Goal: Transaction & Acquisition: Book appointment/travel/reservation

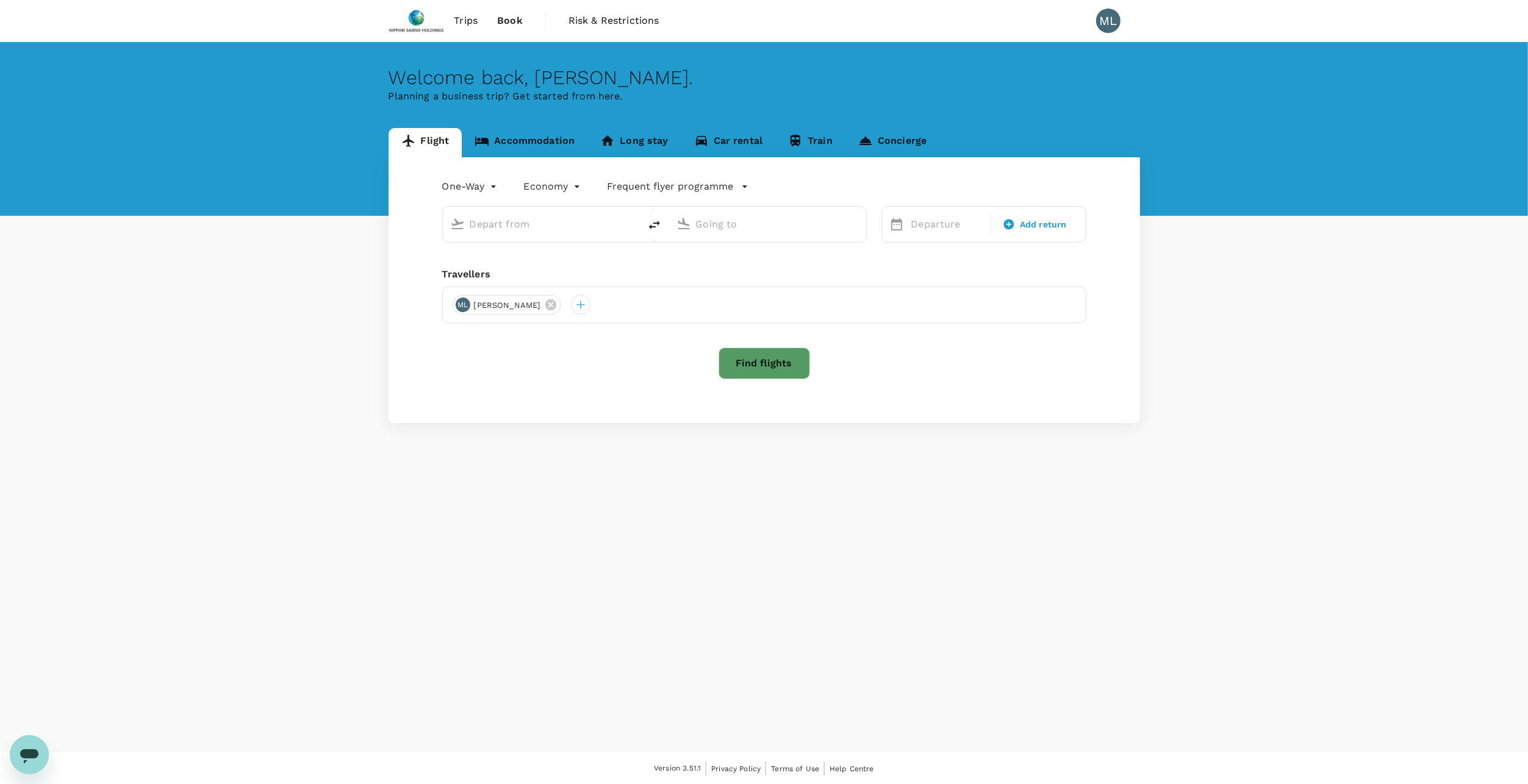
type input "roundtrip"
type input "Singapore Changi (SIN)"
type input "[GEOGRAPHIC_DATA], [GEOGRAPHIC_DATA] (any)"
type input "Singapore Changi (SIN)"
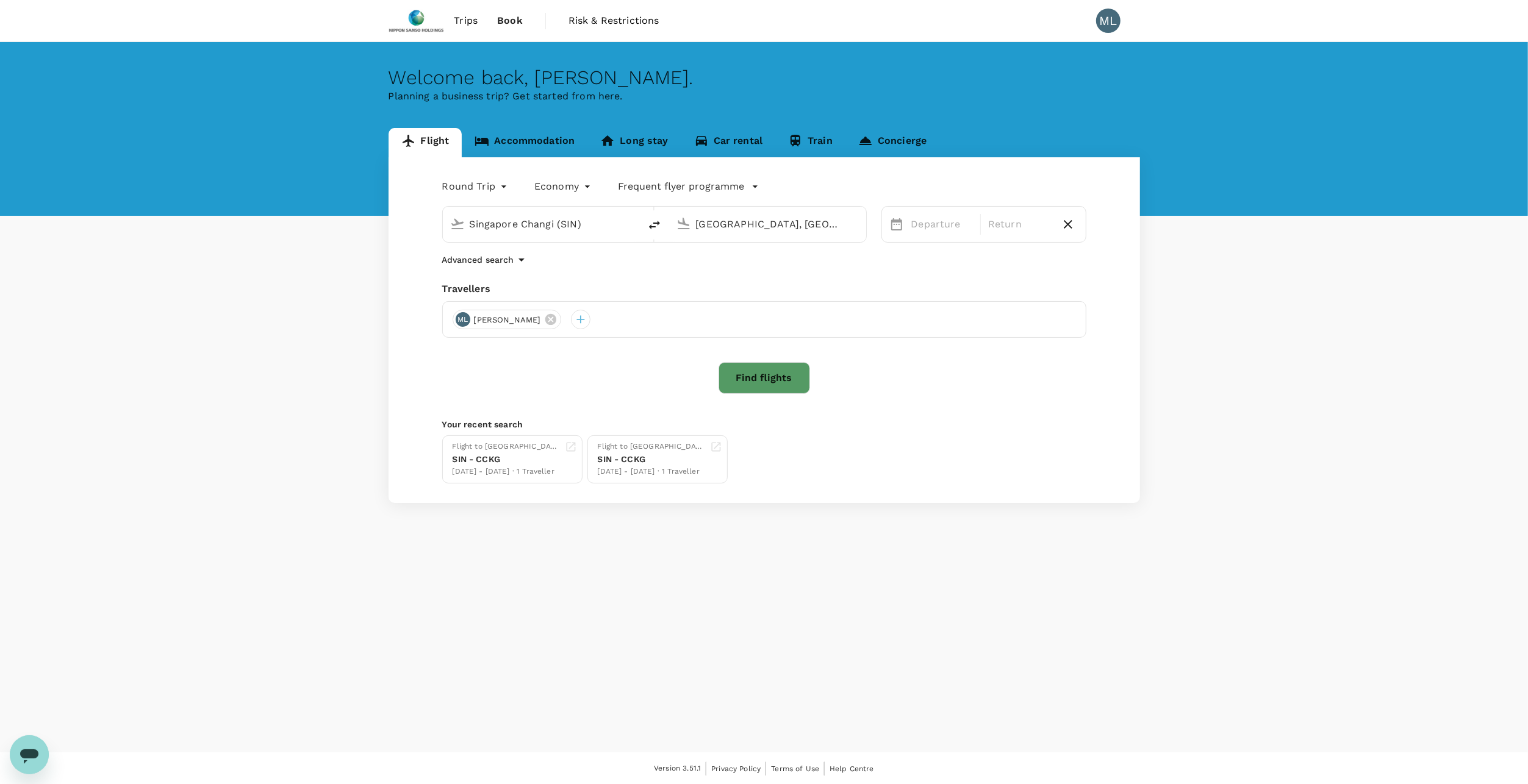
click at [366, 594] on div "Welcome back , [PERSON_NAME] . Planning a business trip? Get started from here.…" at bounding box center [764, 397] width 1528 height 711
click at [614, 222] on div "Singapore Changi (SIN)" at bounding box center [551, 225] width 163 height 20
click at [750, 219] on input "[GEOGRAPHIC_DATA], [GEOGRAPHIC_DATA] (any)" at bounding box center [768, 224] width 145 height 19
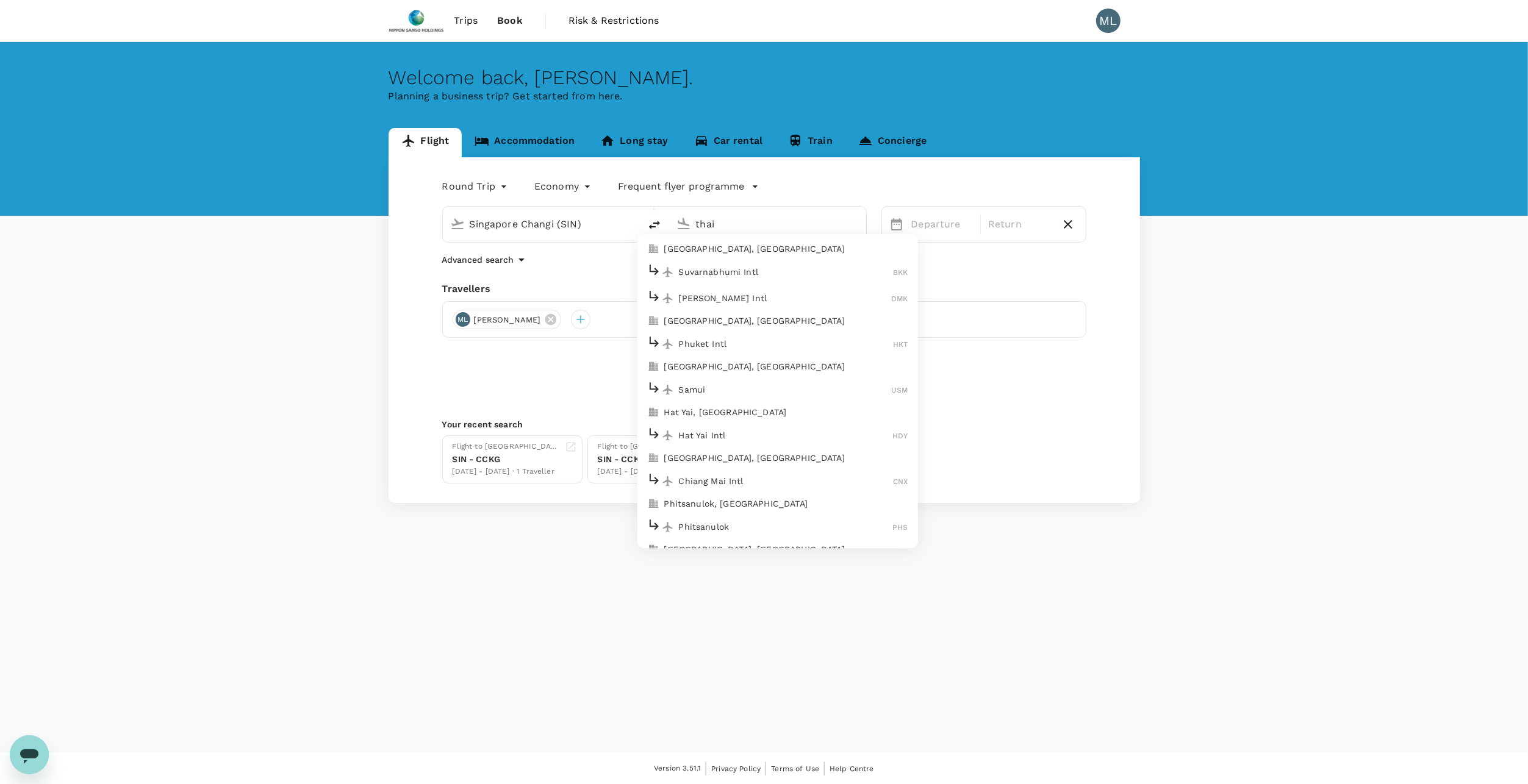
click at [769, 264] on div "Suvarnabhumi Intl BKK" at bounding box center [778, 272] width 261 height 19
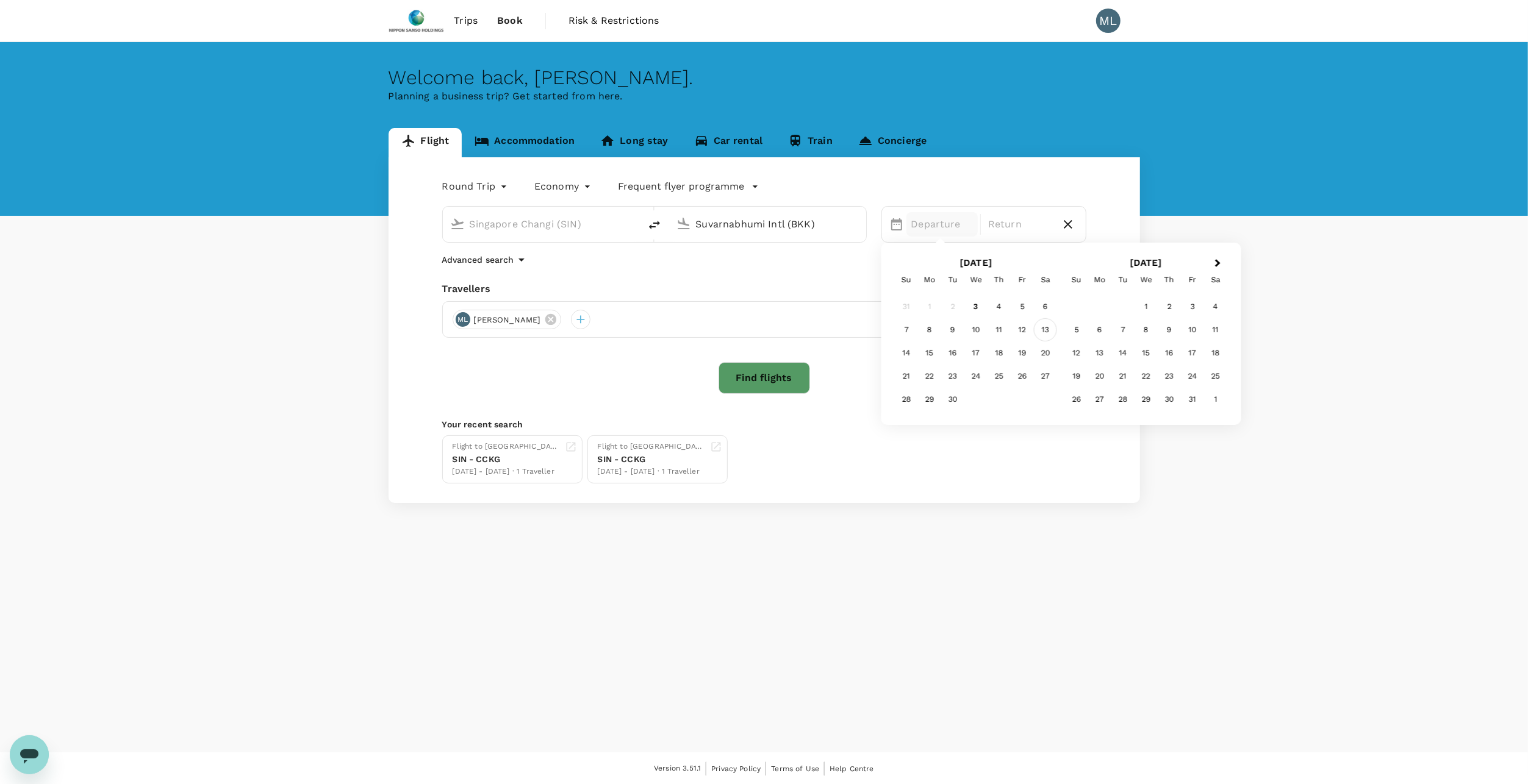
type input "Suvarnabhumi Intl (BKK)"
click at [1045, 326] on div "13" at bounding box center [1045, 330] width 23 height 23
click at [1042, 326] on div "13" at bounding box center [1045, 330] width 23 height 23
click at [948, 226] on div "[DATE]" at bounding box center [942, 225] width 72 height 25
click at [974, 331] on div "10" at bounding box center [976, 330] width 23 height 23
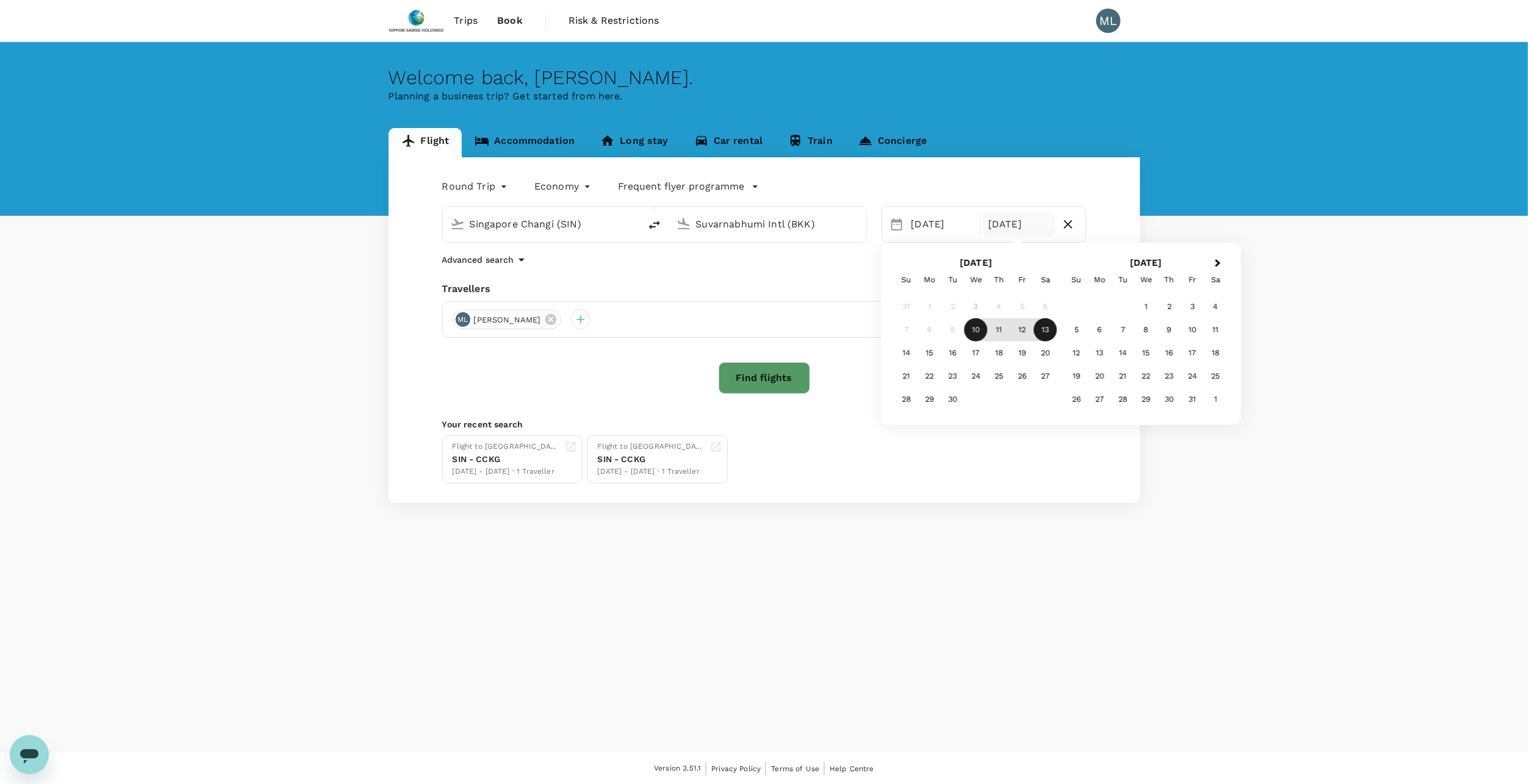
click at [1024, 329] on div "12" at bounding box center [1022, 330] width 23 height 23
click at [760, 367] on button "Find flights" at bounding box center [764, 378] width 92 height 31
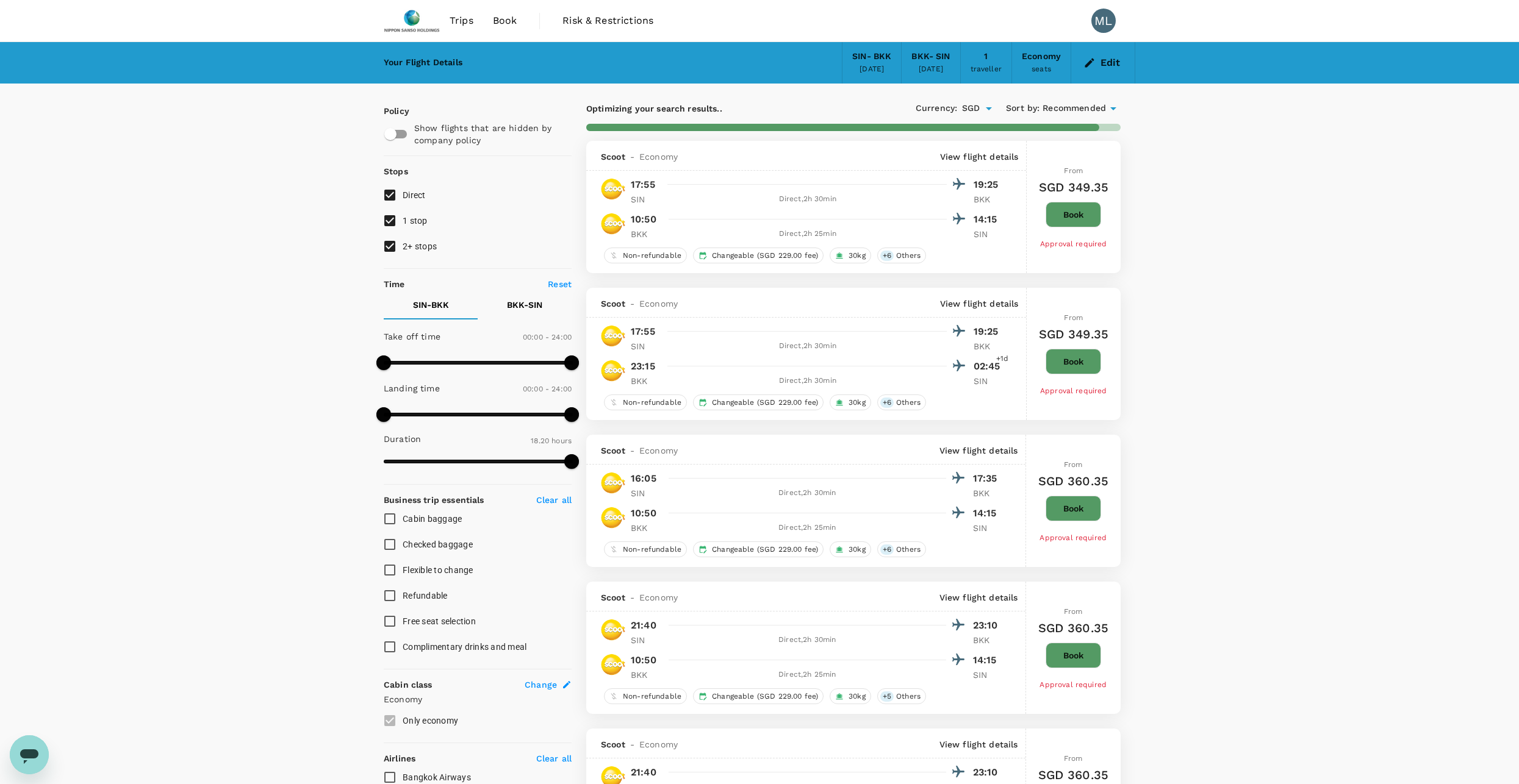
type input "1475"
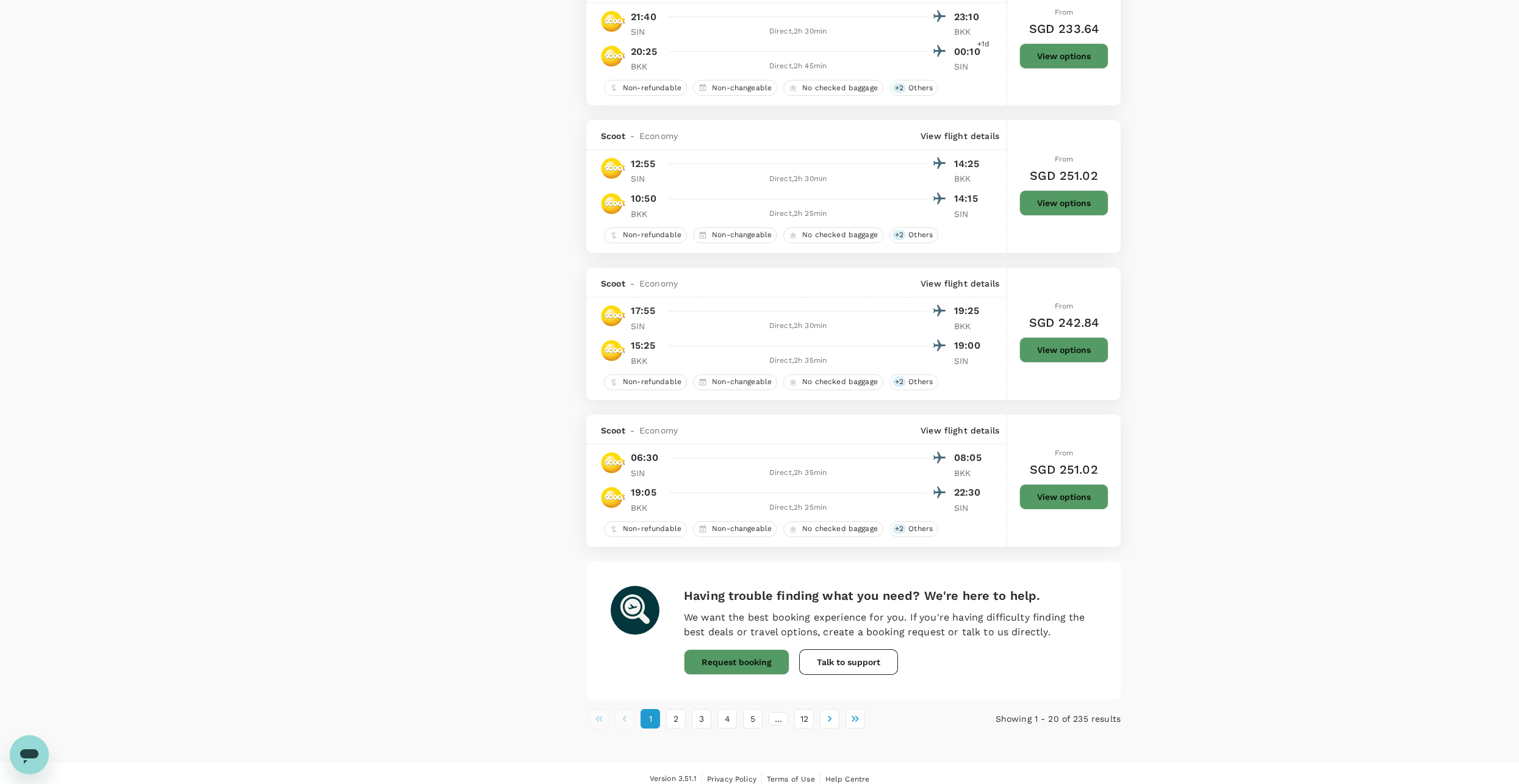
scroll to position [2513, 0]
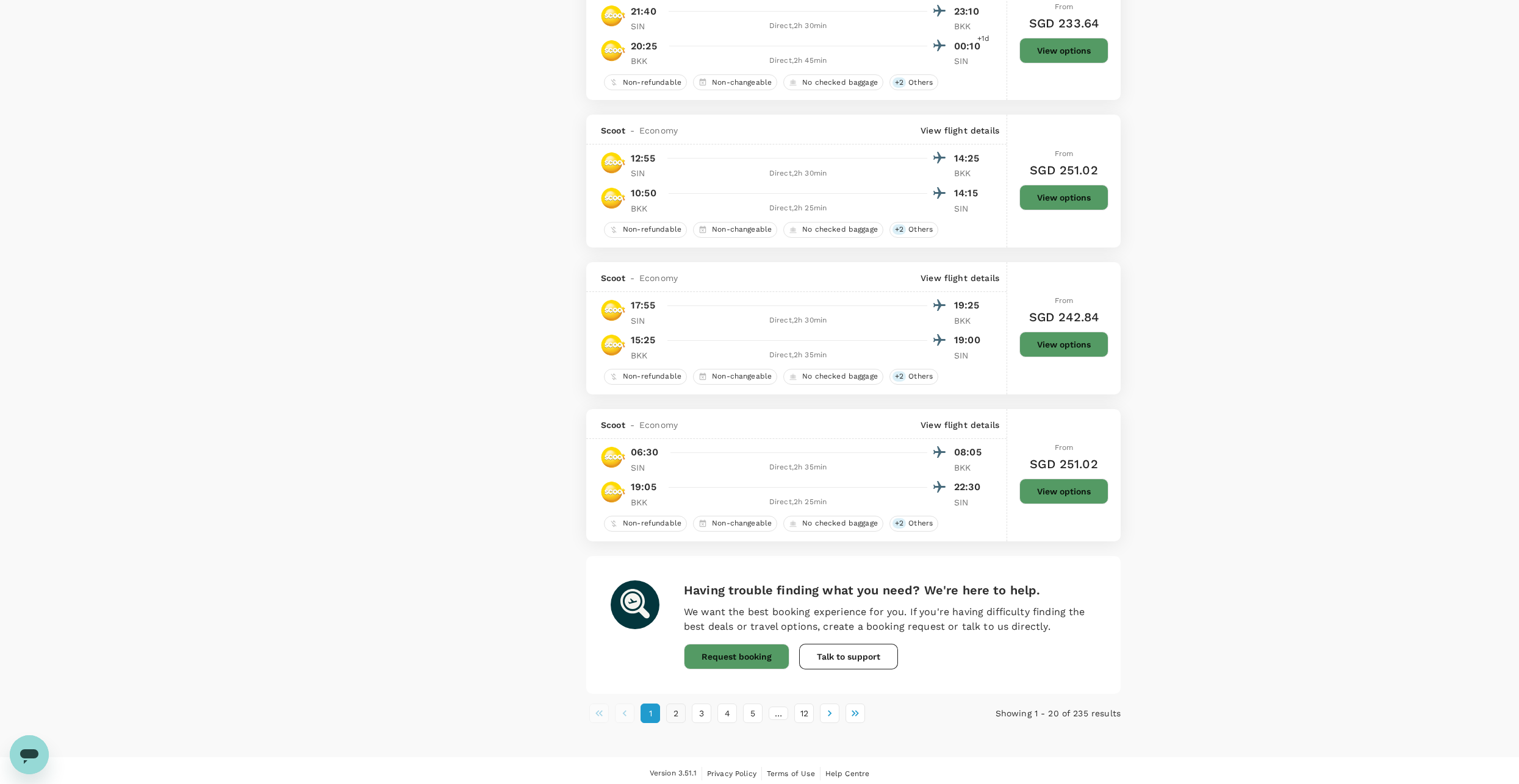
click at [675, 710] on button "2" at bounding box center [676, 714] width 20 height 20
click at [700, 705] on button "3" at bounding box center [702, 714] width 20 height 20
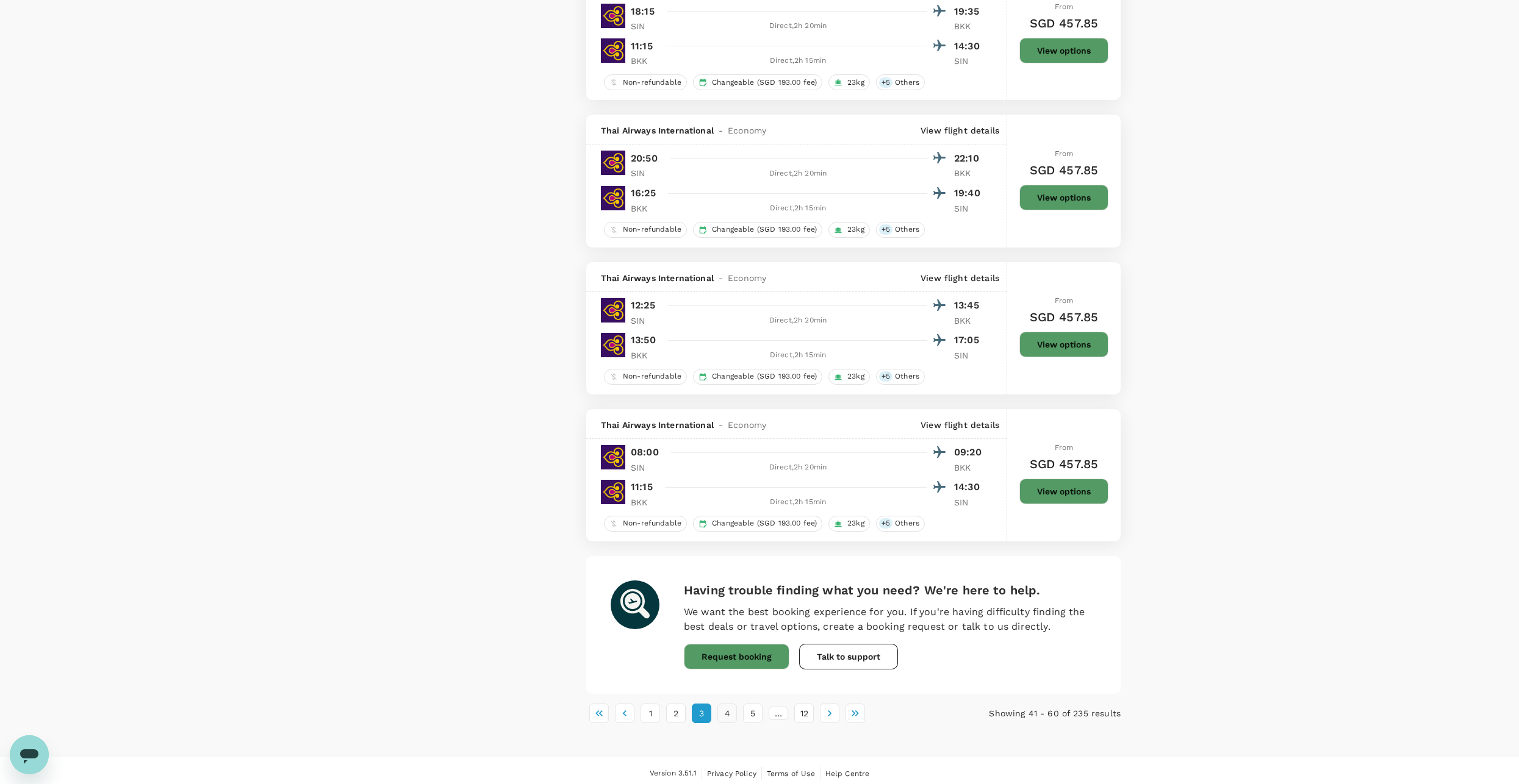
click at [721, 707] on button "4" at bounding box center [727, 714] width 20 height 20
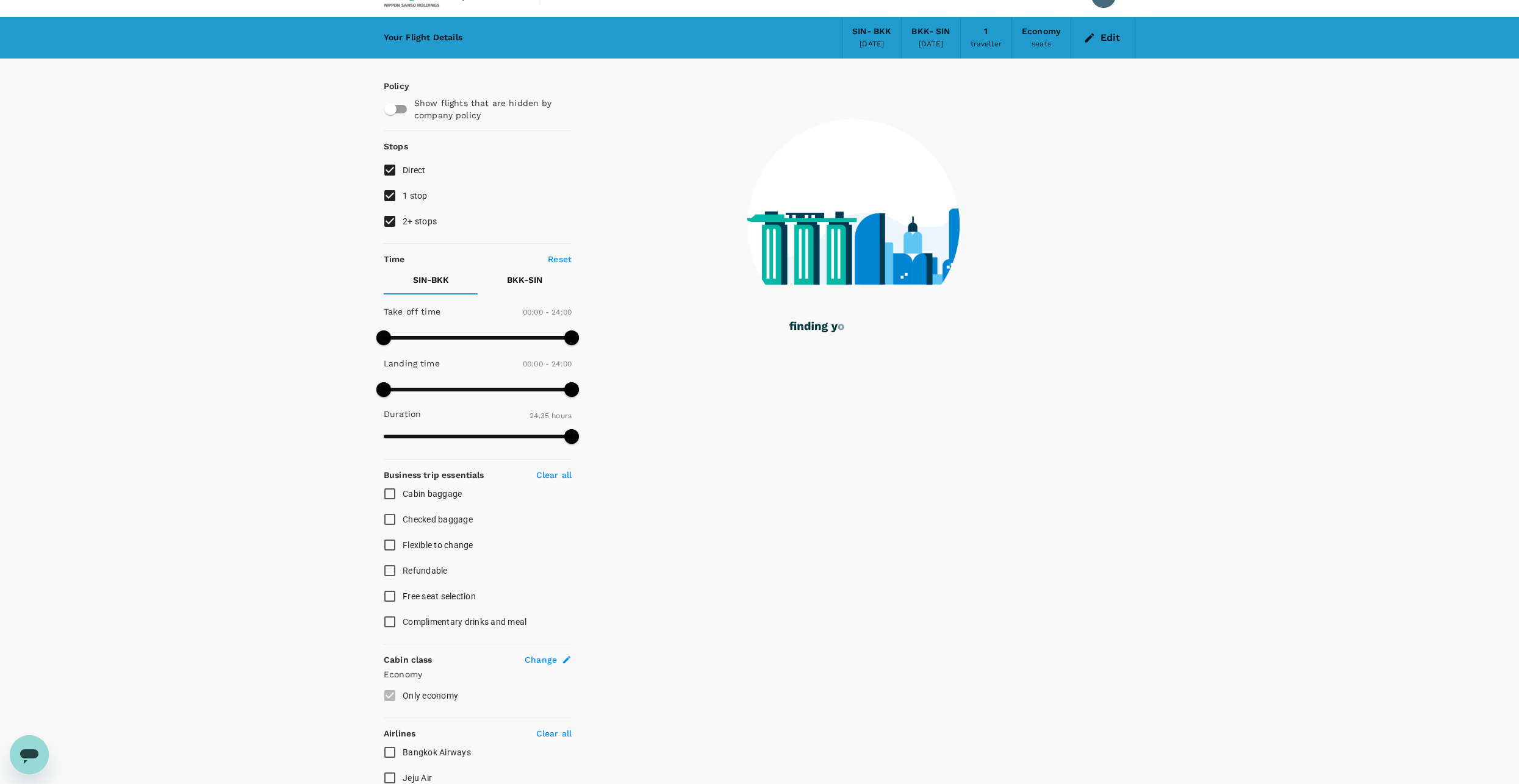
scroll to position [0, 0]
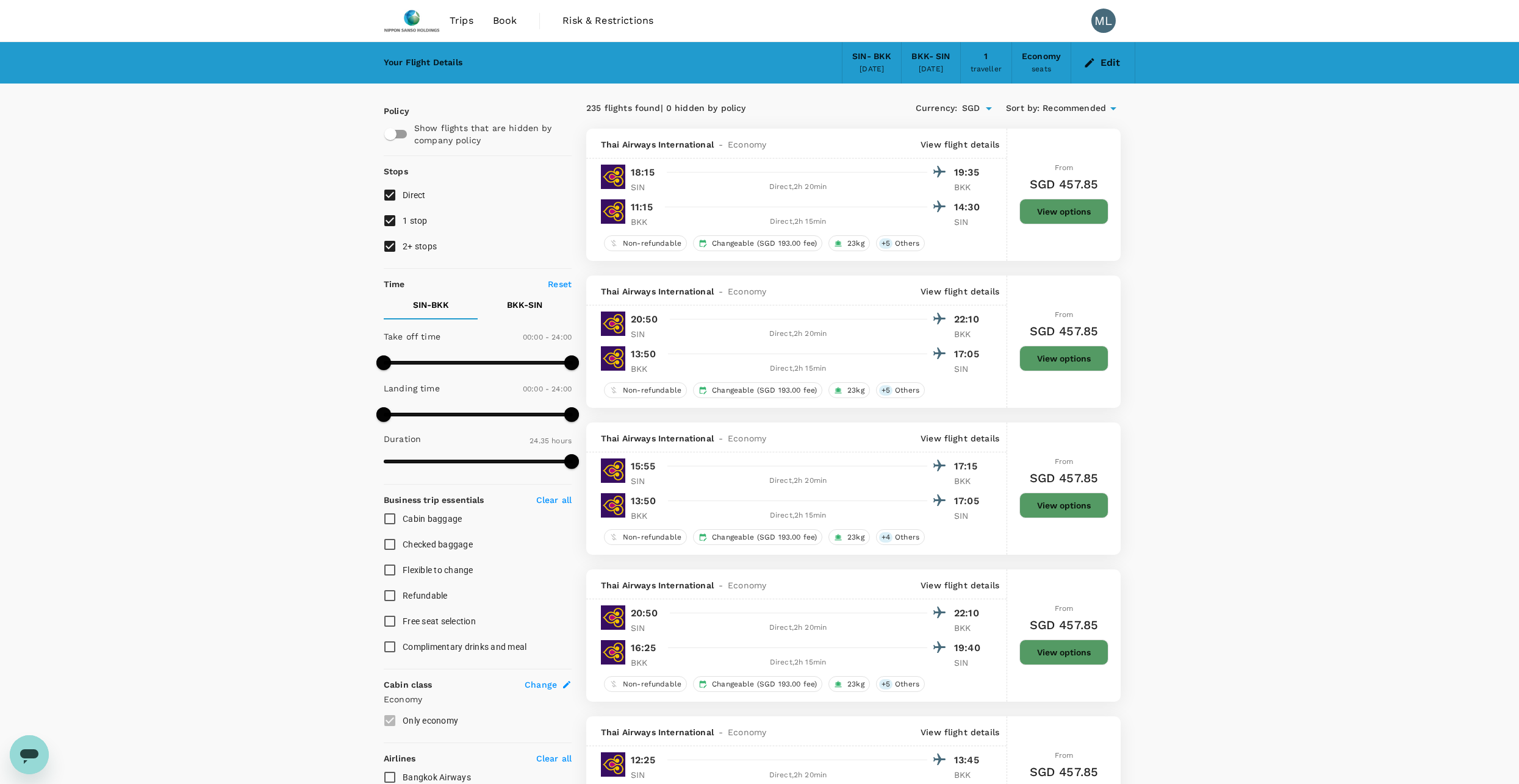
click at [920, 60] on div "BKK - SIN" at bounding box center [930, 57] width 38 height 14
click at [1102, 59] on button "Edit" at bounding box center [1103, 63] width 44 height 20
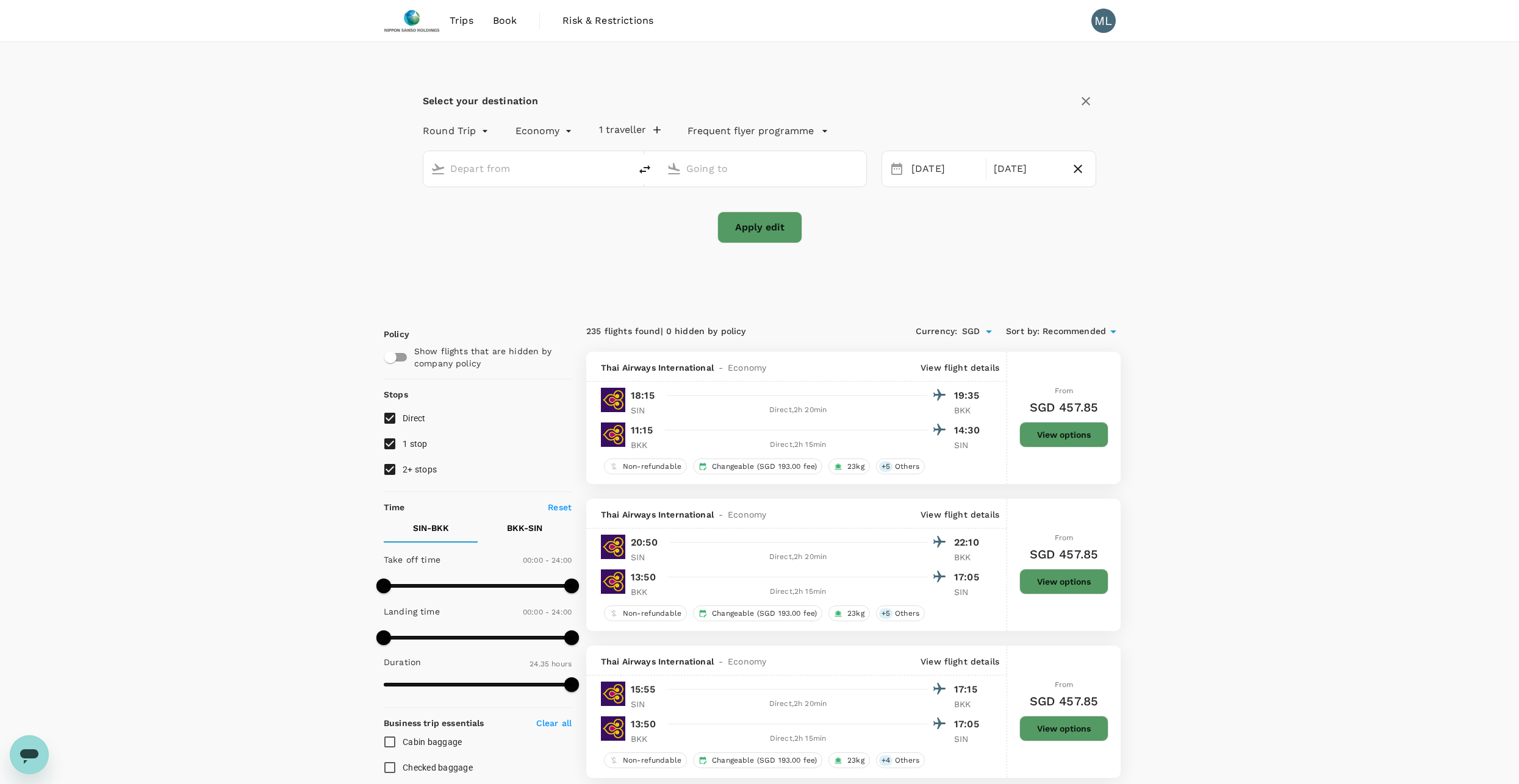
type input "Singapore Changi (SIN)"
type input "Suvarnabhumi Intl (BKK)"
click at [1011, 172] on div "[DATE]" at bounding box center [1027, 169] width 77 height 24
click at [928, 299] on div "15" at bounding box center [930, 297] width 23 height 23
click at [719, 222] on button "Apply edit" at bounding box center [760, 227] width 85 height 31
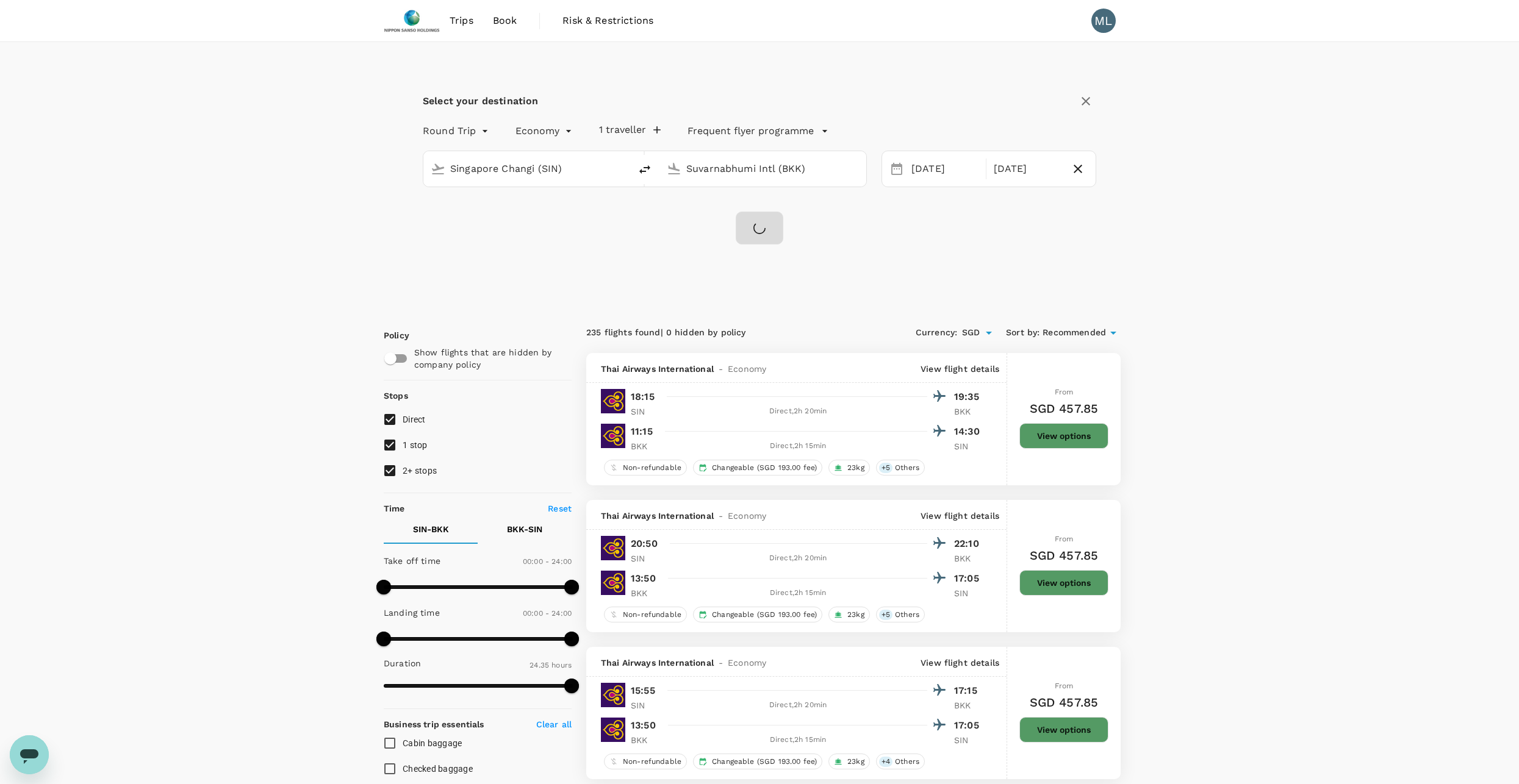
checkbox input "false"
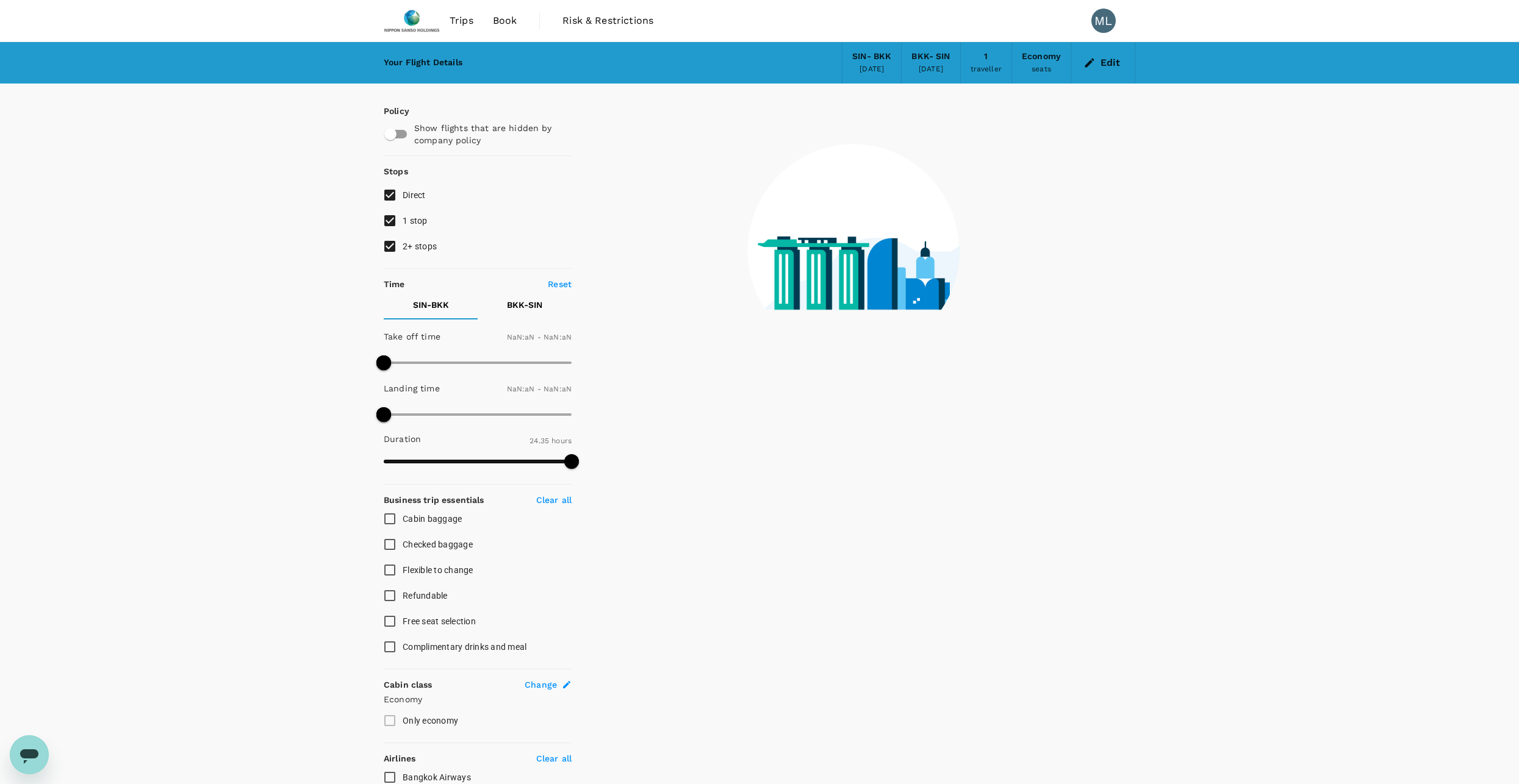
type input "1440"
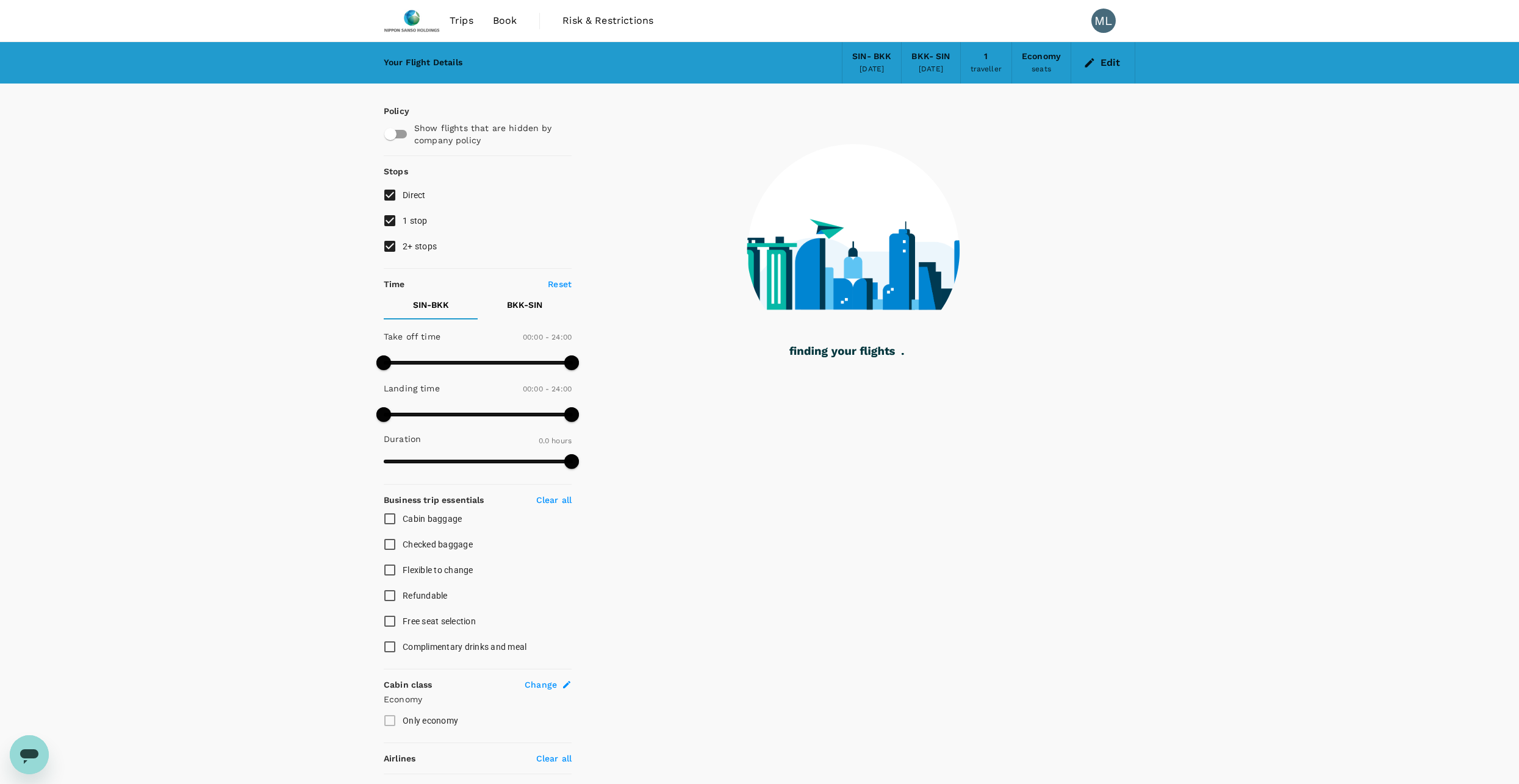
type input "155"
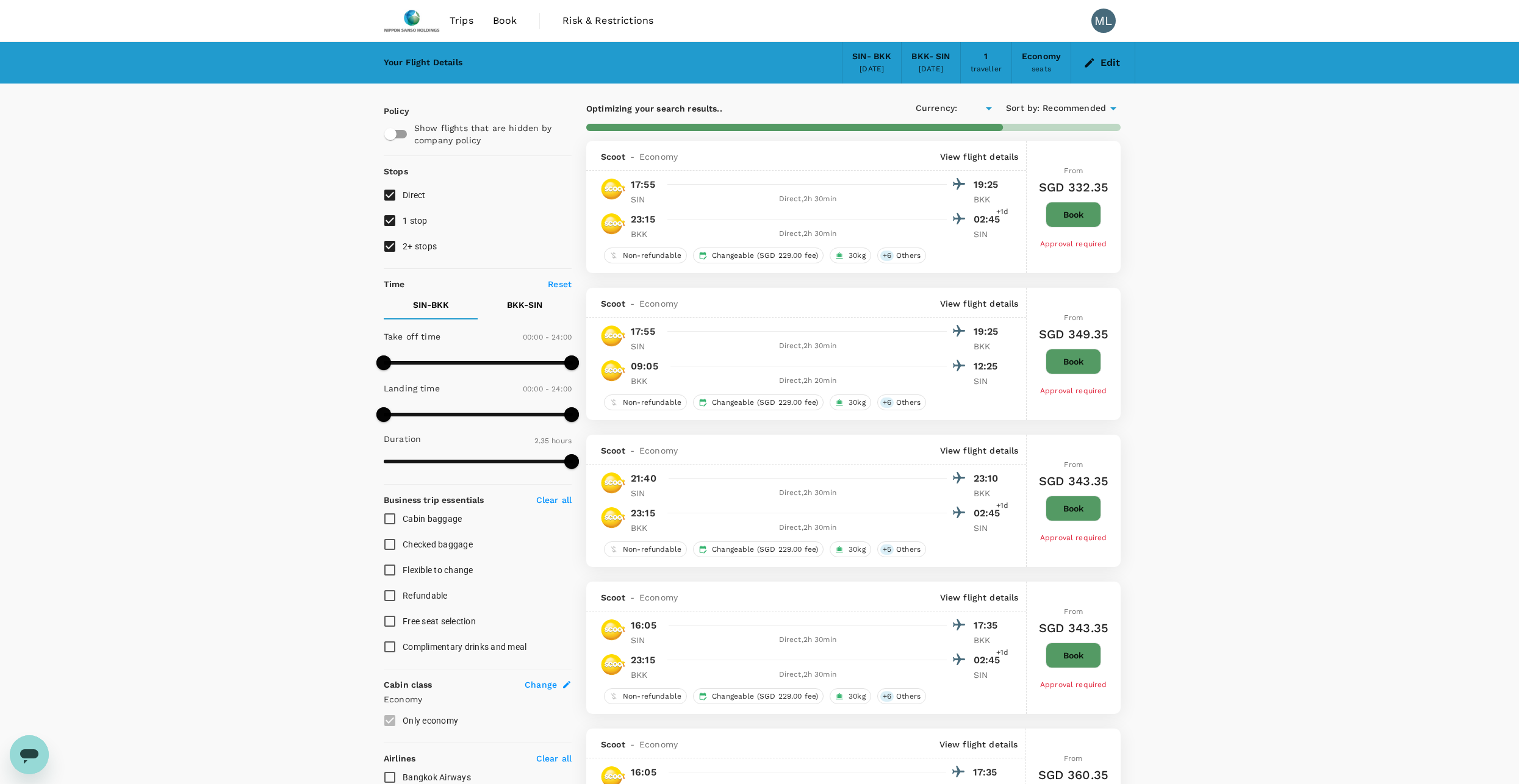
checkbox input "true"
type input "SGD"
type input "1475"
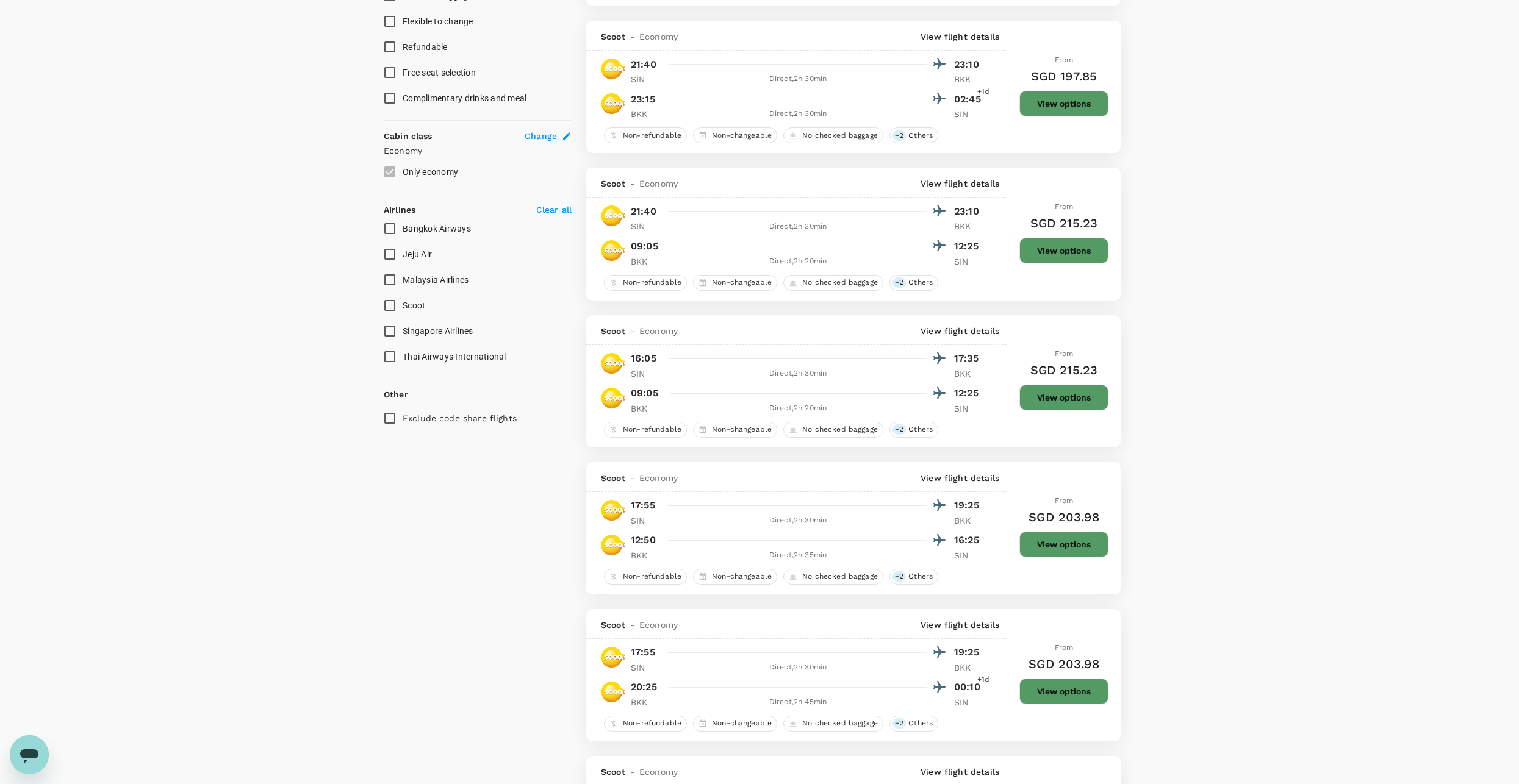
scroll to position [366, 0]
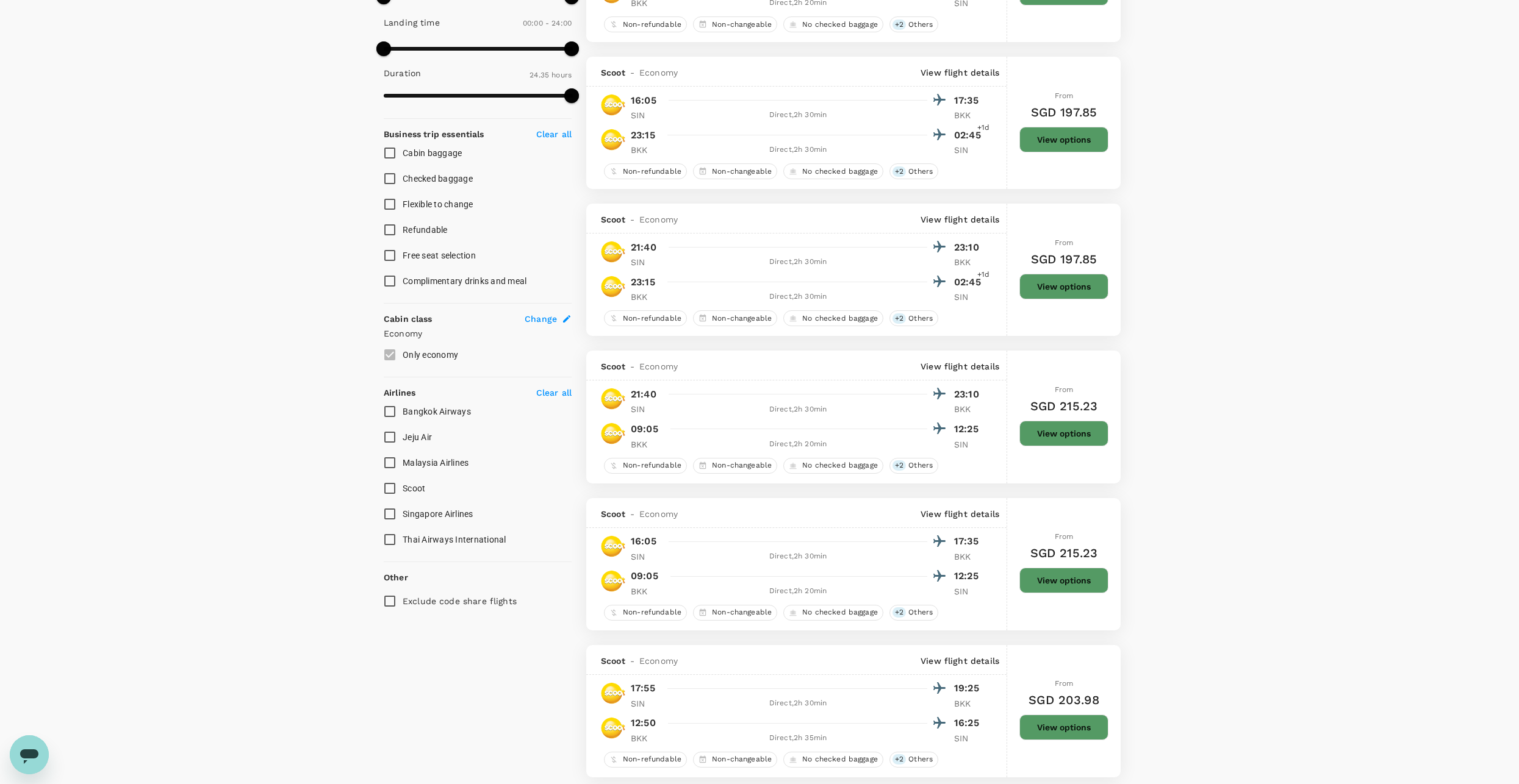
click at [481, 545] on span "Thai Airways International" at bounding box center [455, 540] width 103 height 15
click at [403, 545] on input "Thai Airways International" at bounding box center [390, 540] width 26 height 26
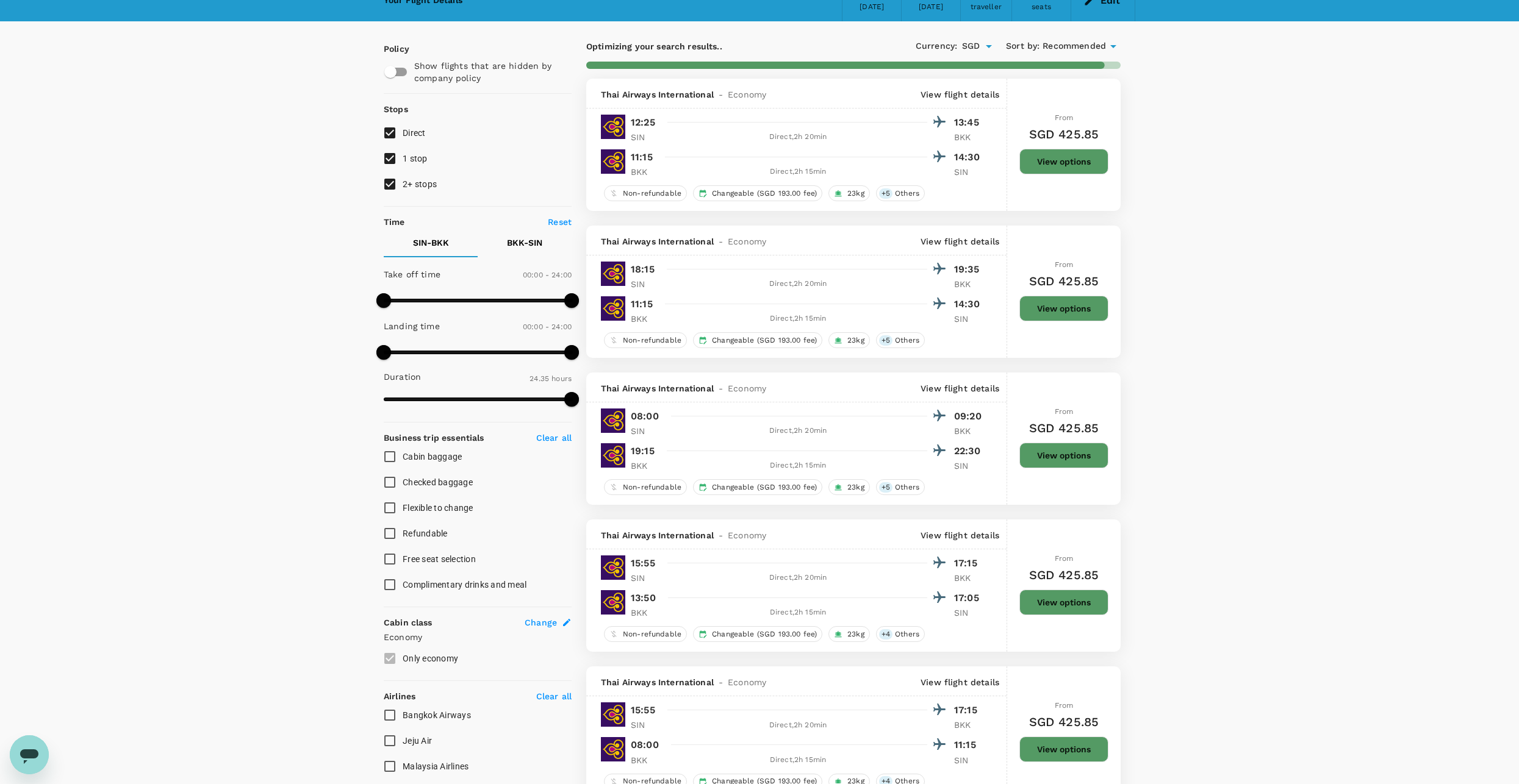
scroll to position [1, 0]
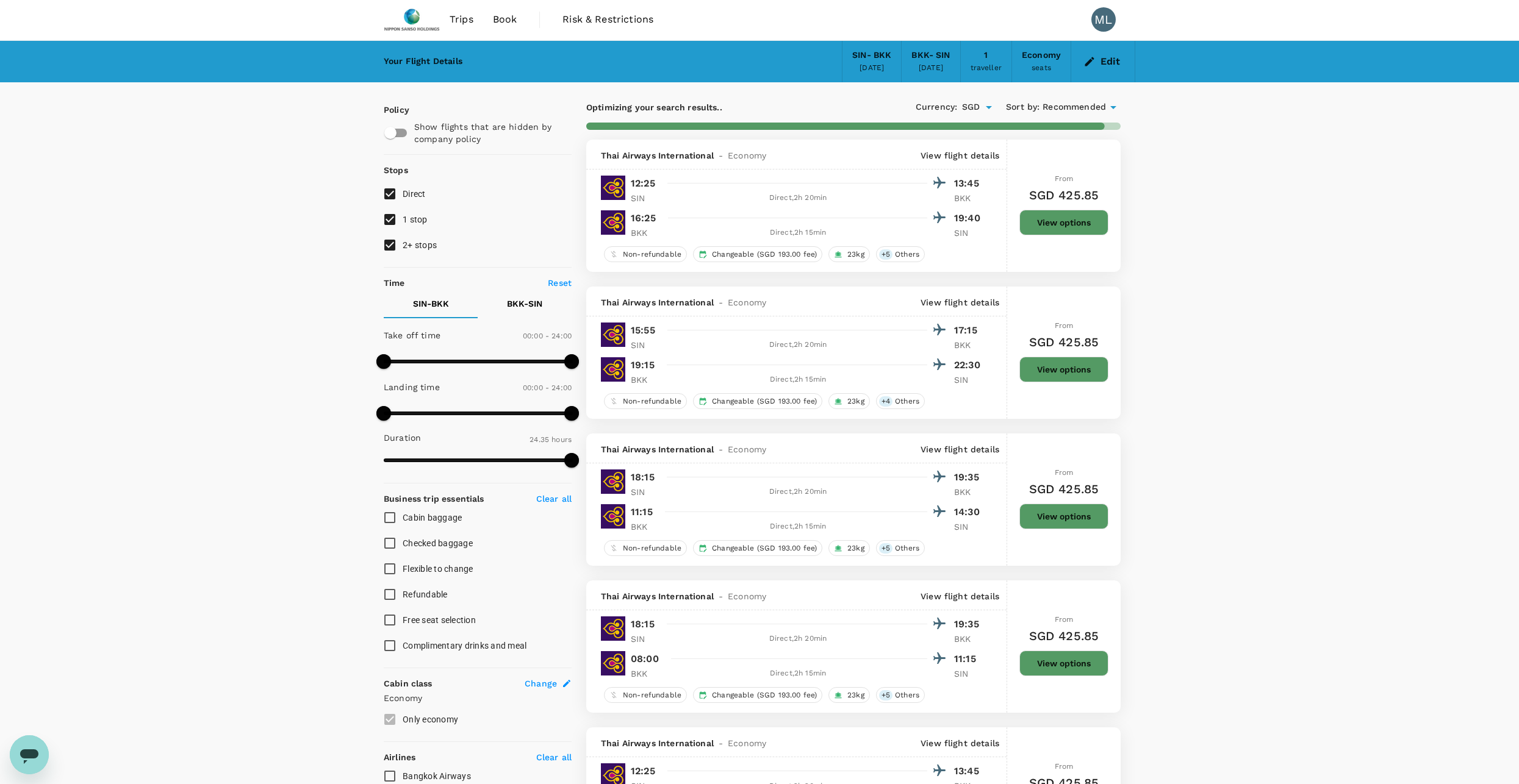
checkbox input "false"
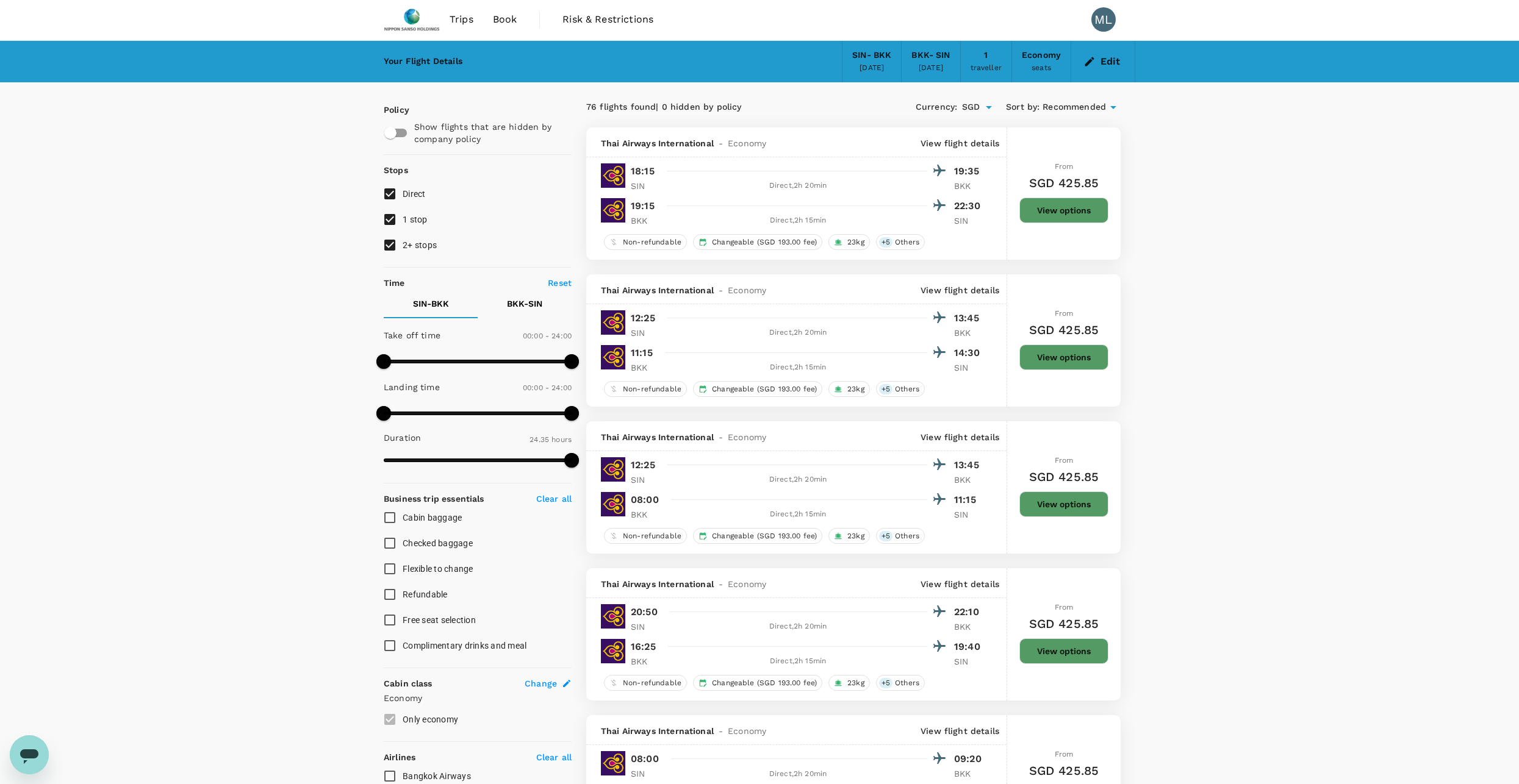
click at [932, 70] on div "[DATE]" at bounding box center [931, 68] width 25 height 12
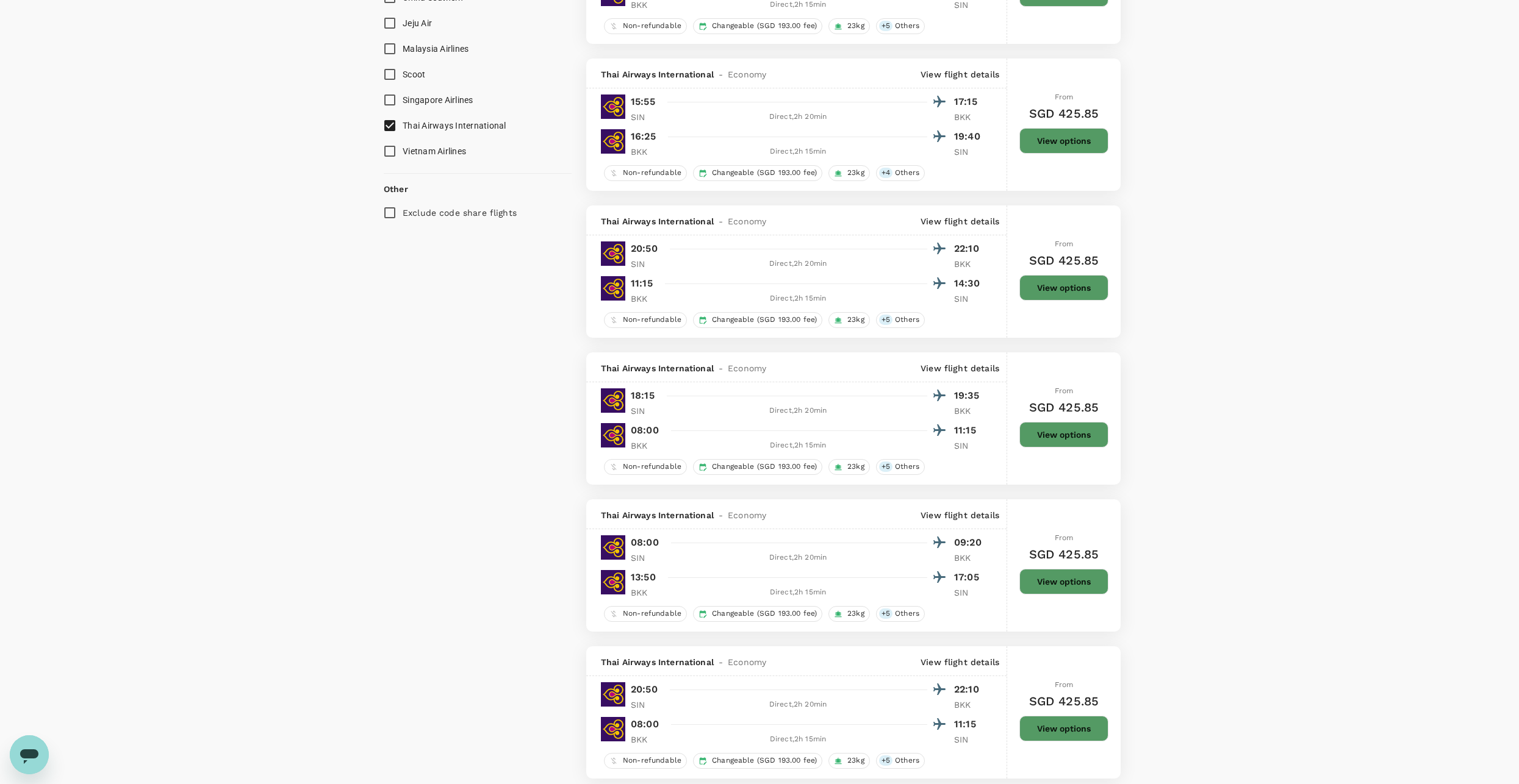
scroll to position [623, 0]
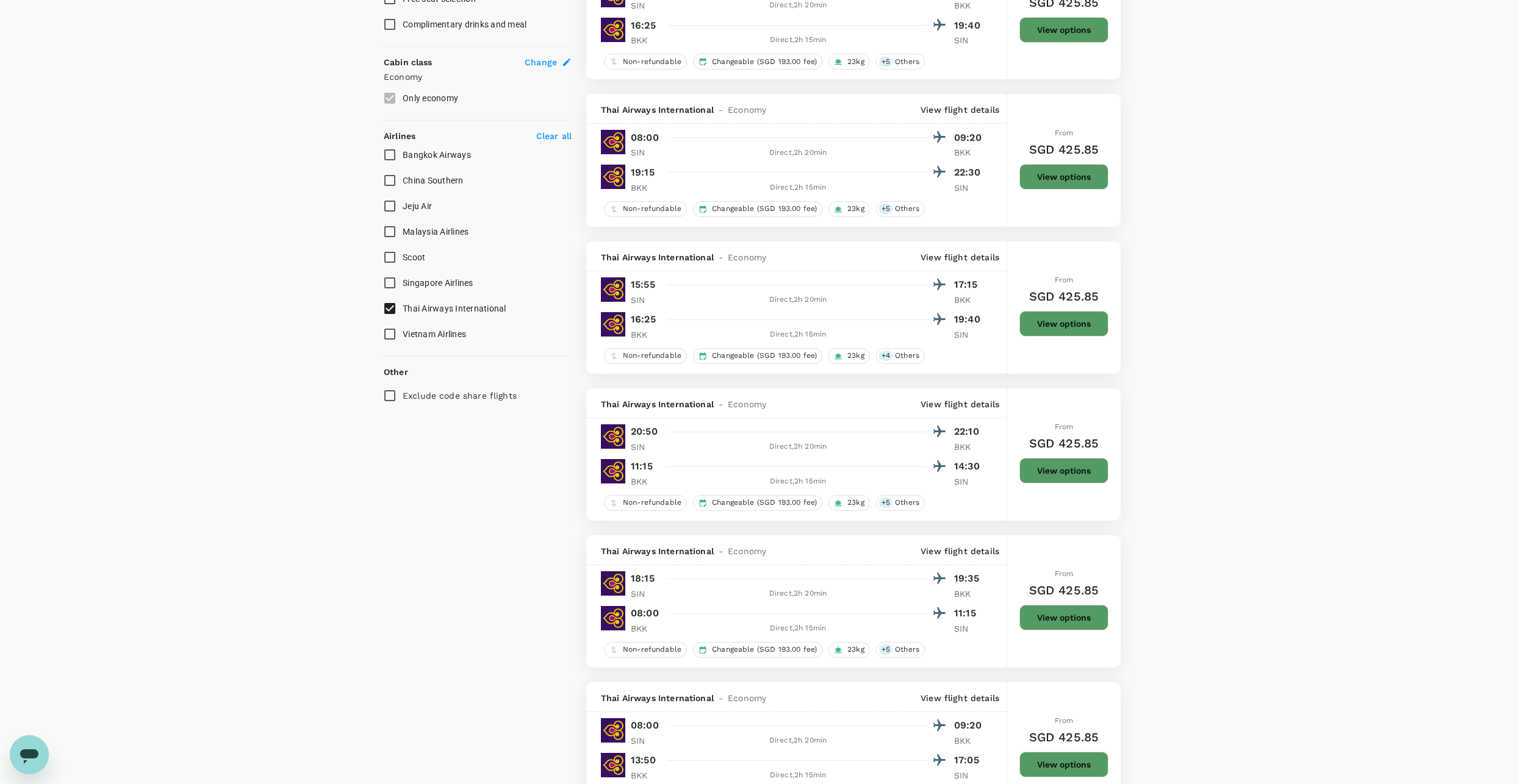
click at [1068, 192] on div "From SGD 425.85 View options" at bounding box center [1064, 160] width 89 height 132
click at [1068, 177] on button "View options" at bounding box center [1064, 177] width 89 height 26
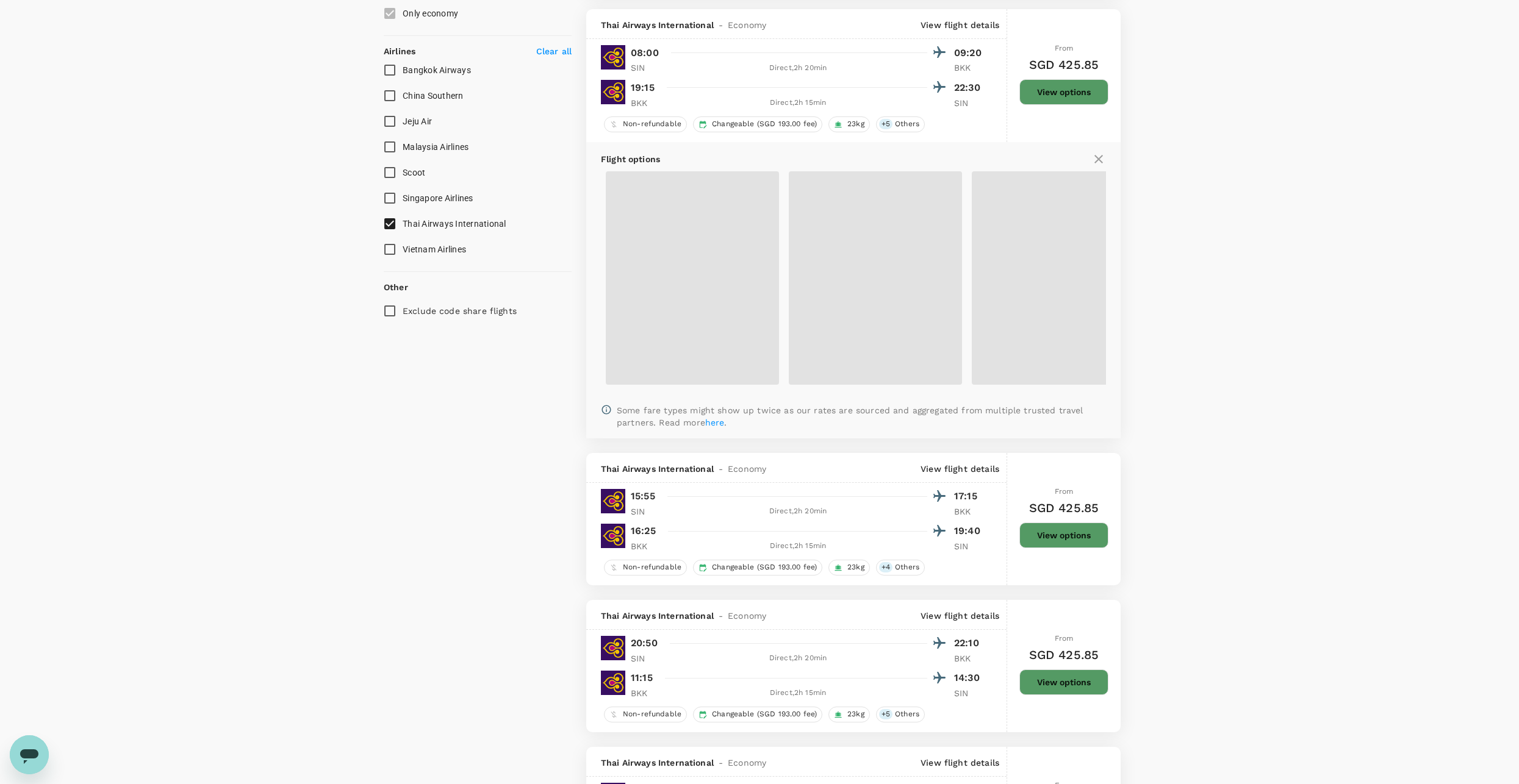
scroll to position [716, 0]
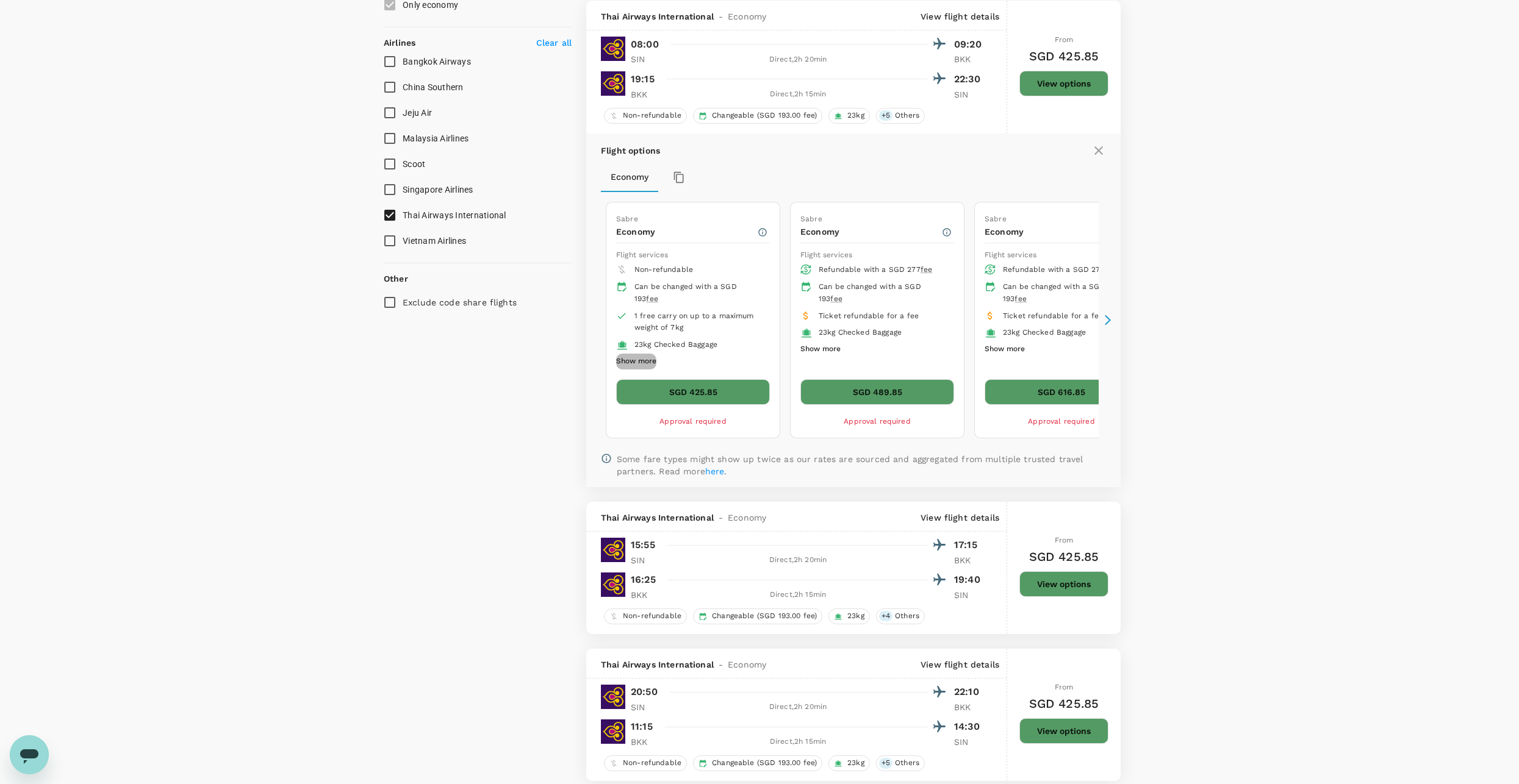
click at [635, 358] on button "Show more" at bounding box center [636, 362] width 40 height 16
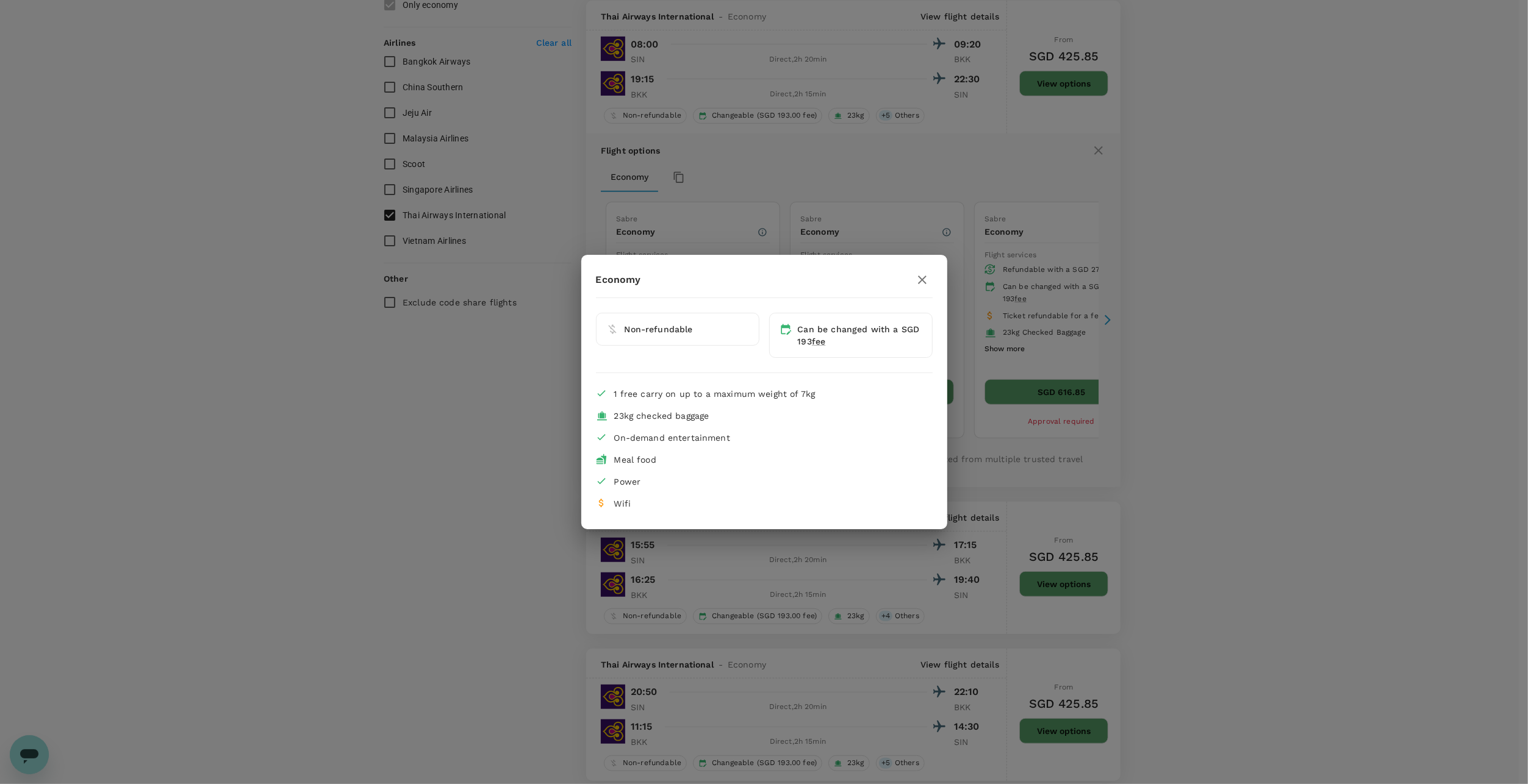
click at [924, 280] on icon "button" at bounding box center [922, 280] width 15 height 15
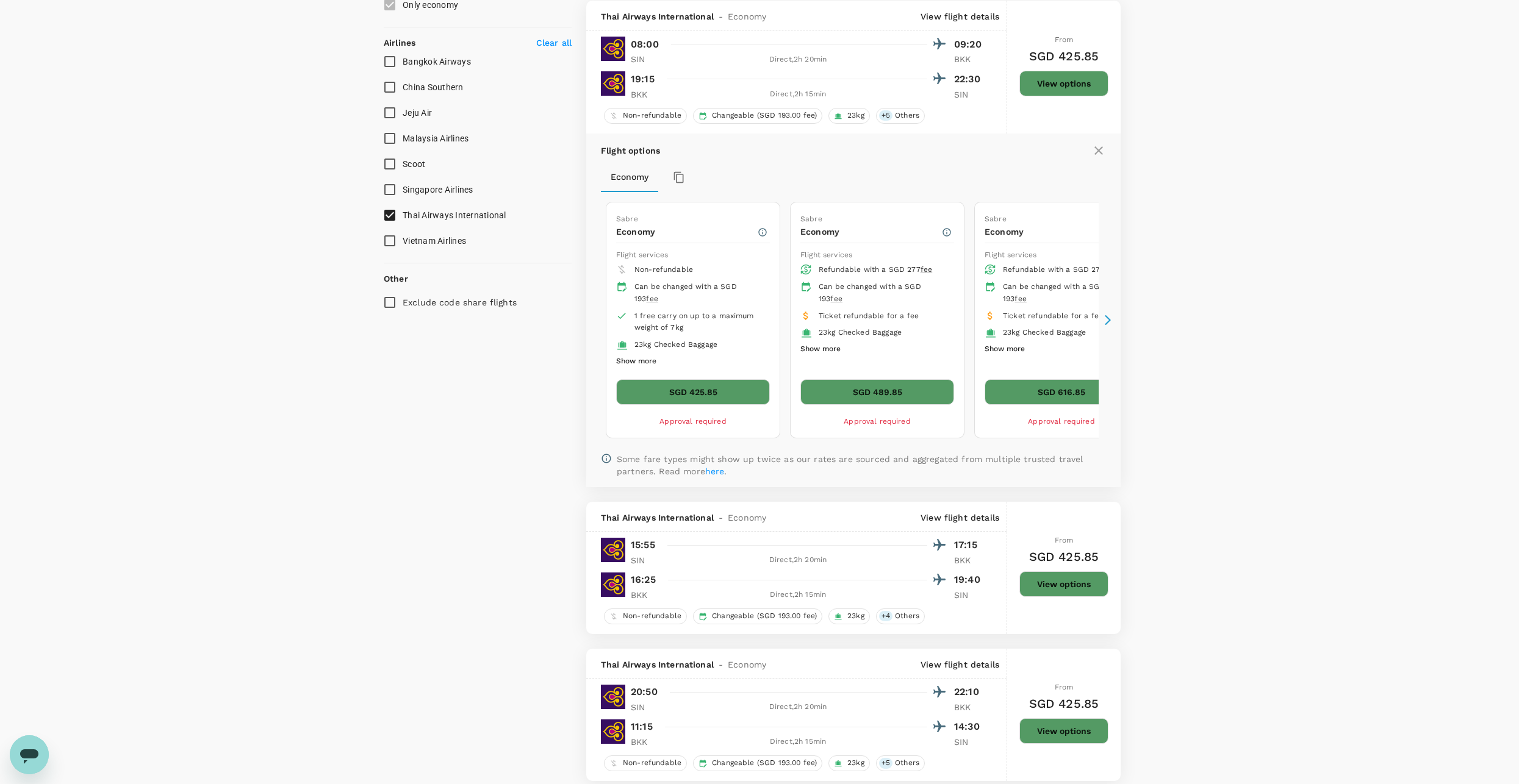
click at [838, 345] on button "Show more" at bounding box center [820, 350] width 40 height 16
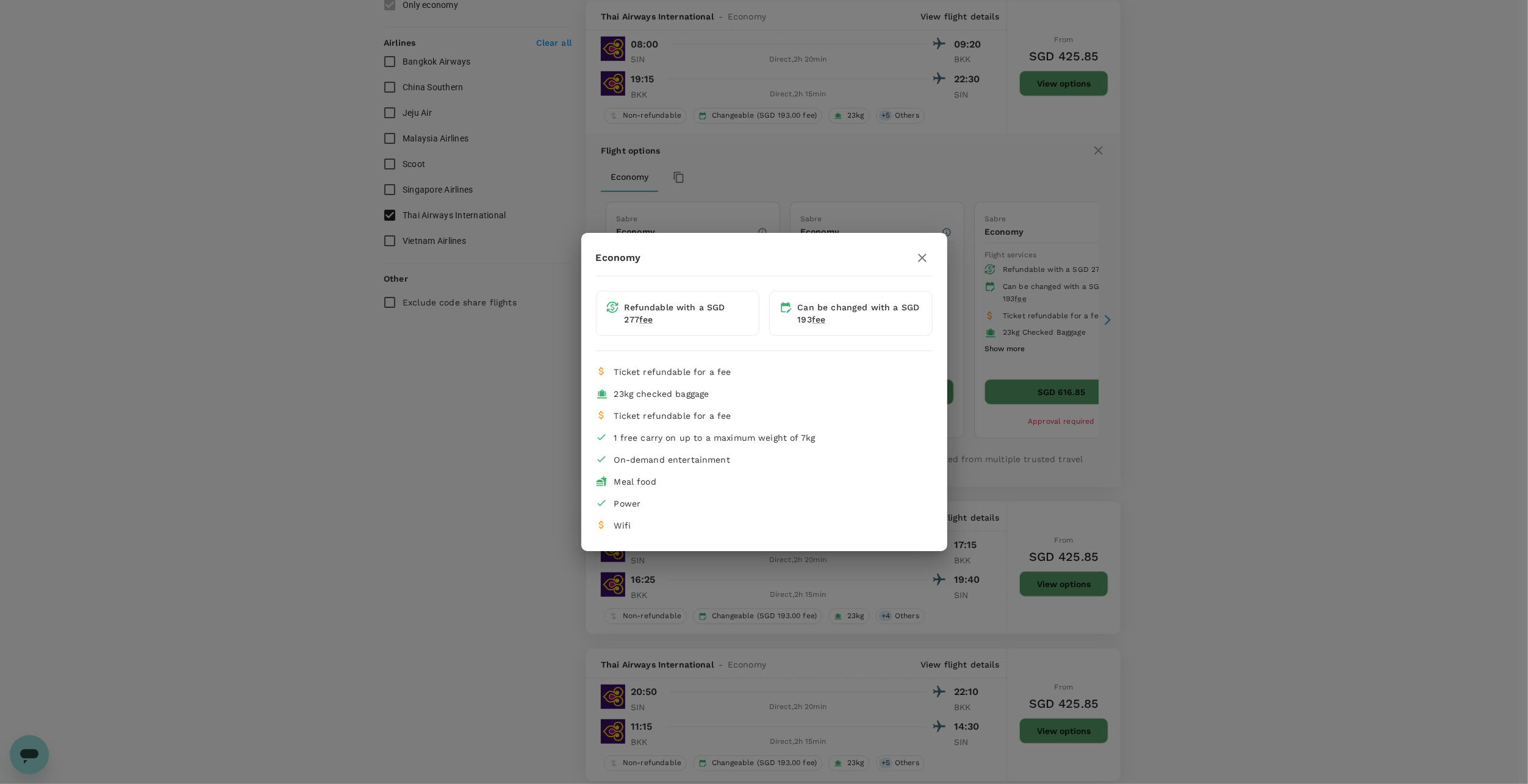
click at [924, 257] on icon "button" at bounding box center [922, 258] width 9 height 9
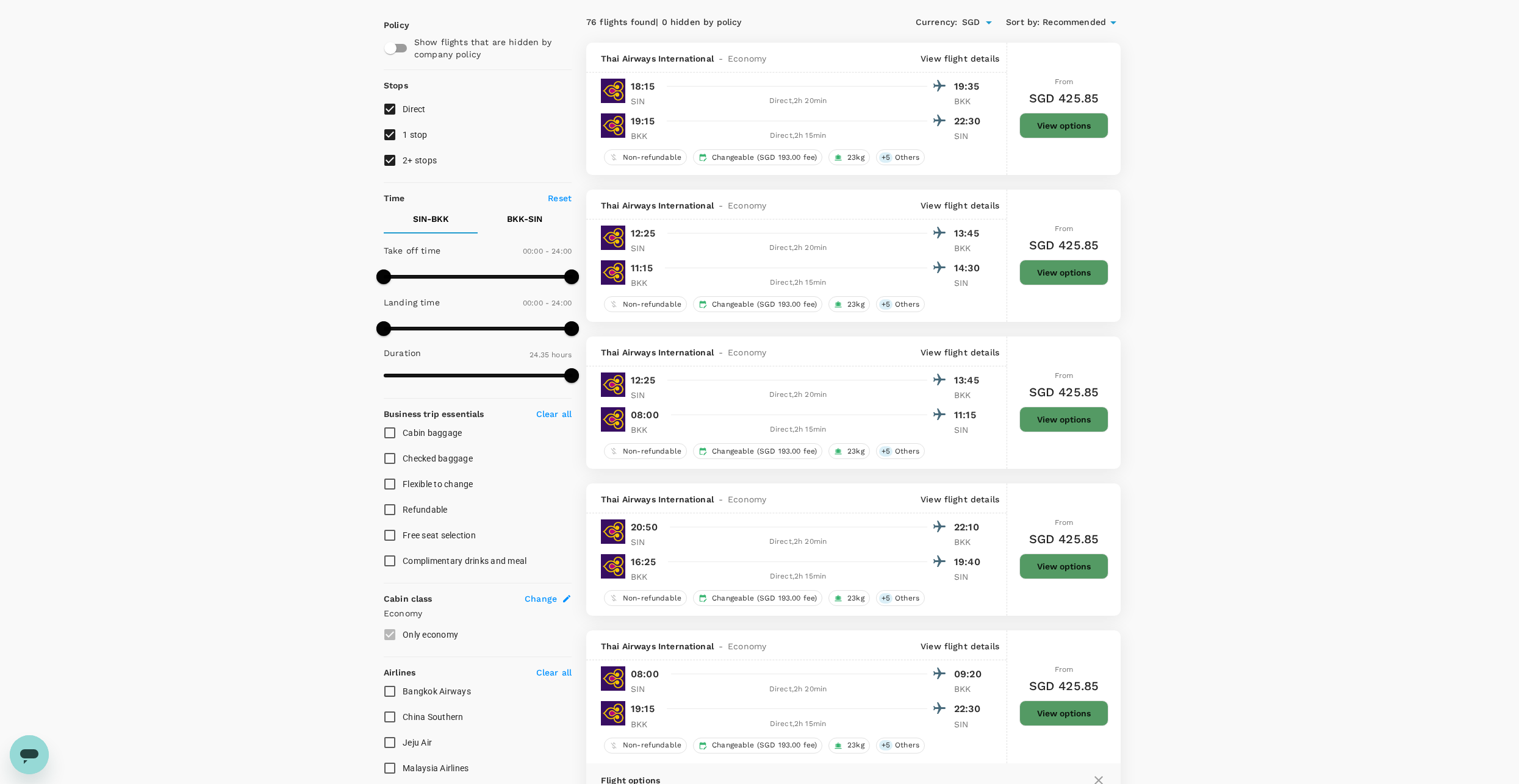
scroll to position [0, 0]
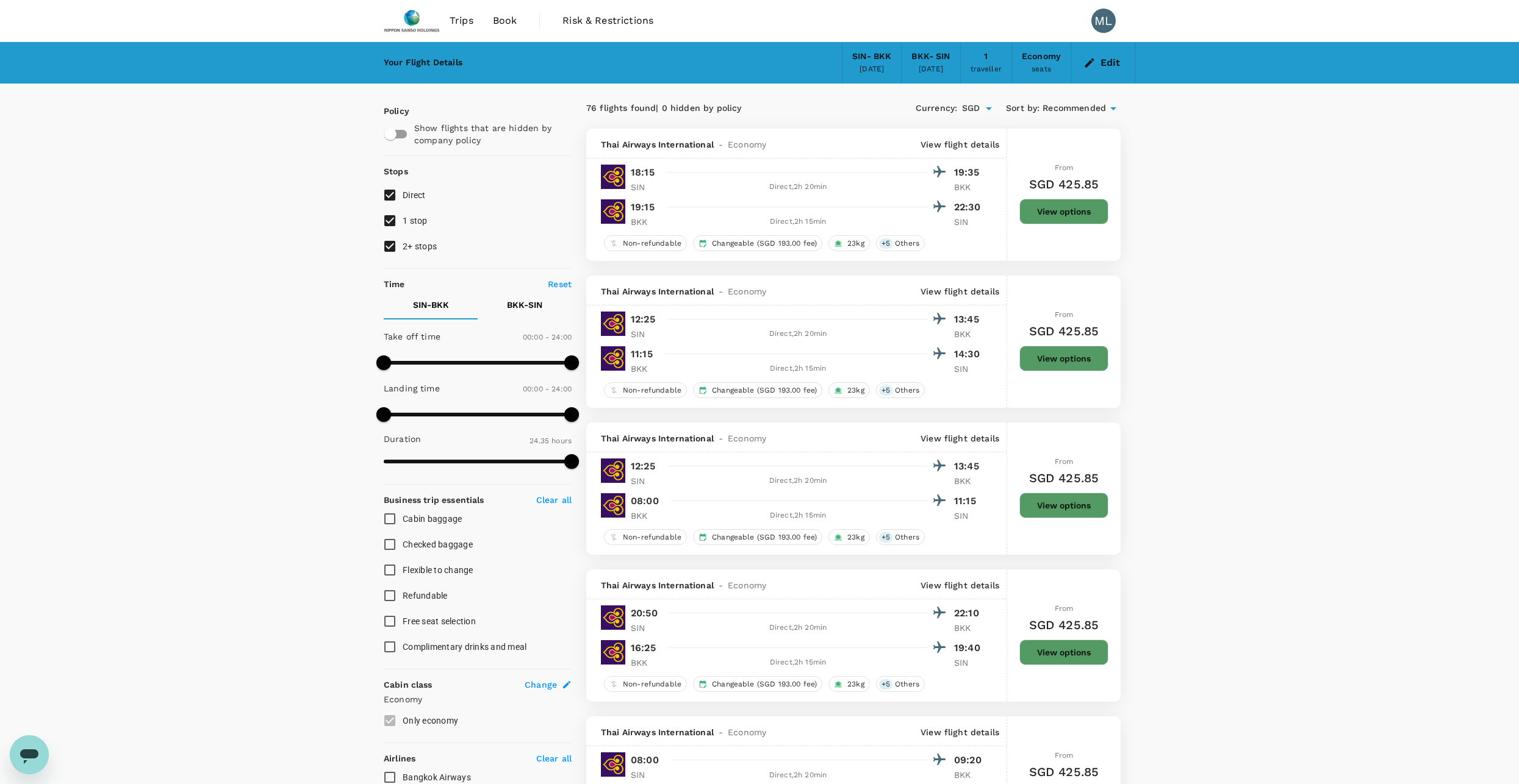
click at [943, 65] on div "[DATE]" at bounding box center [931, 70] width 25 height 12
click at [1095, 62] on icon "button" at bounding box center [1090, 63] width 12 height 12
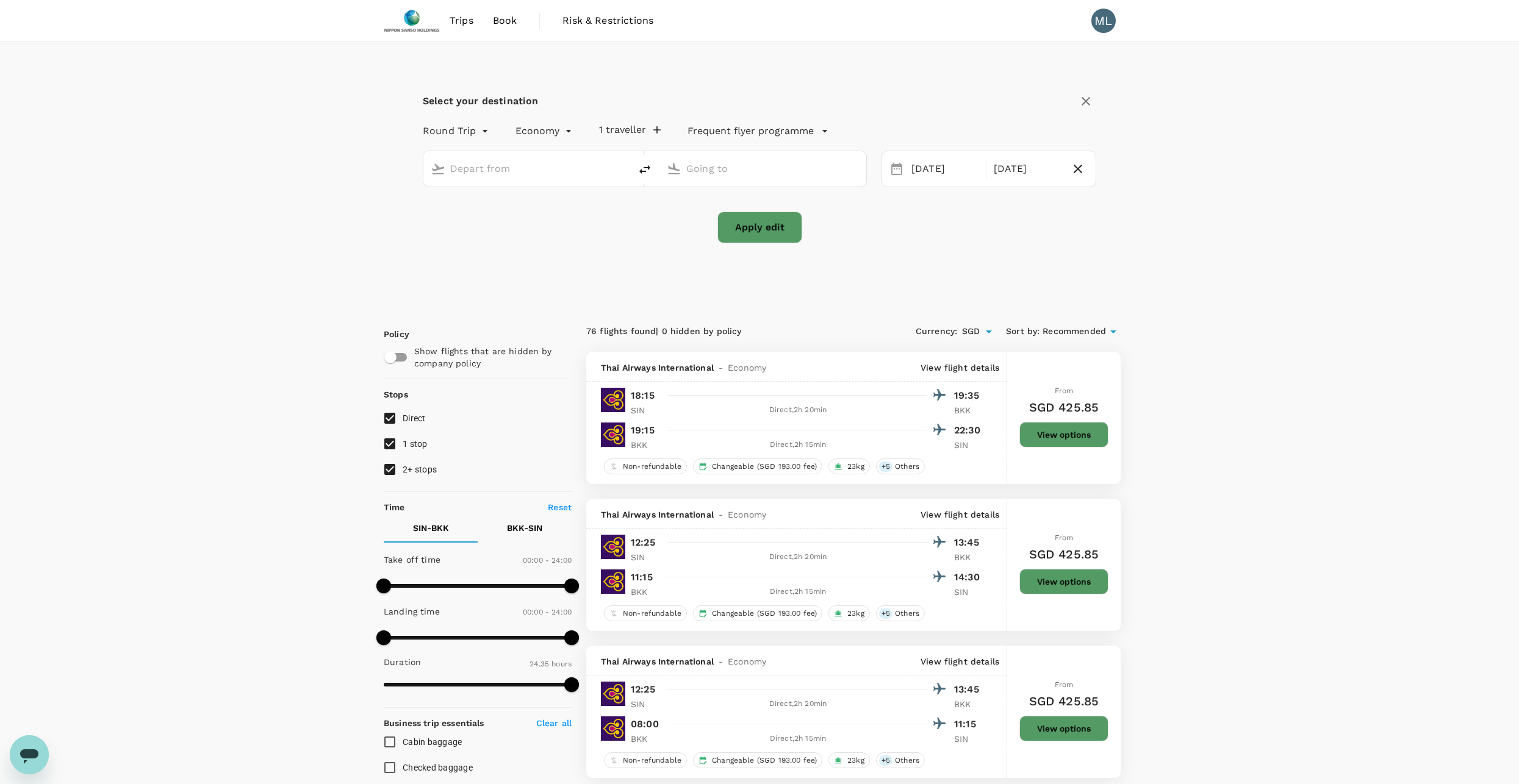
type input "Singapore Changi (SIN)"
type input "Suvarnabhumi Intl (BKK)"
click at [1010, 182] on div "[DATE] Sep" at bounding box center [989, 169] width 215 height 36
click at [1004, 172] on div "[DATE]" at bounding box center [1027, 169] width 77 height 24
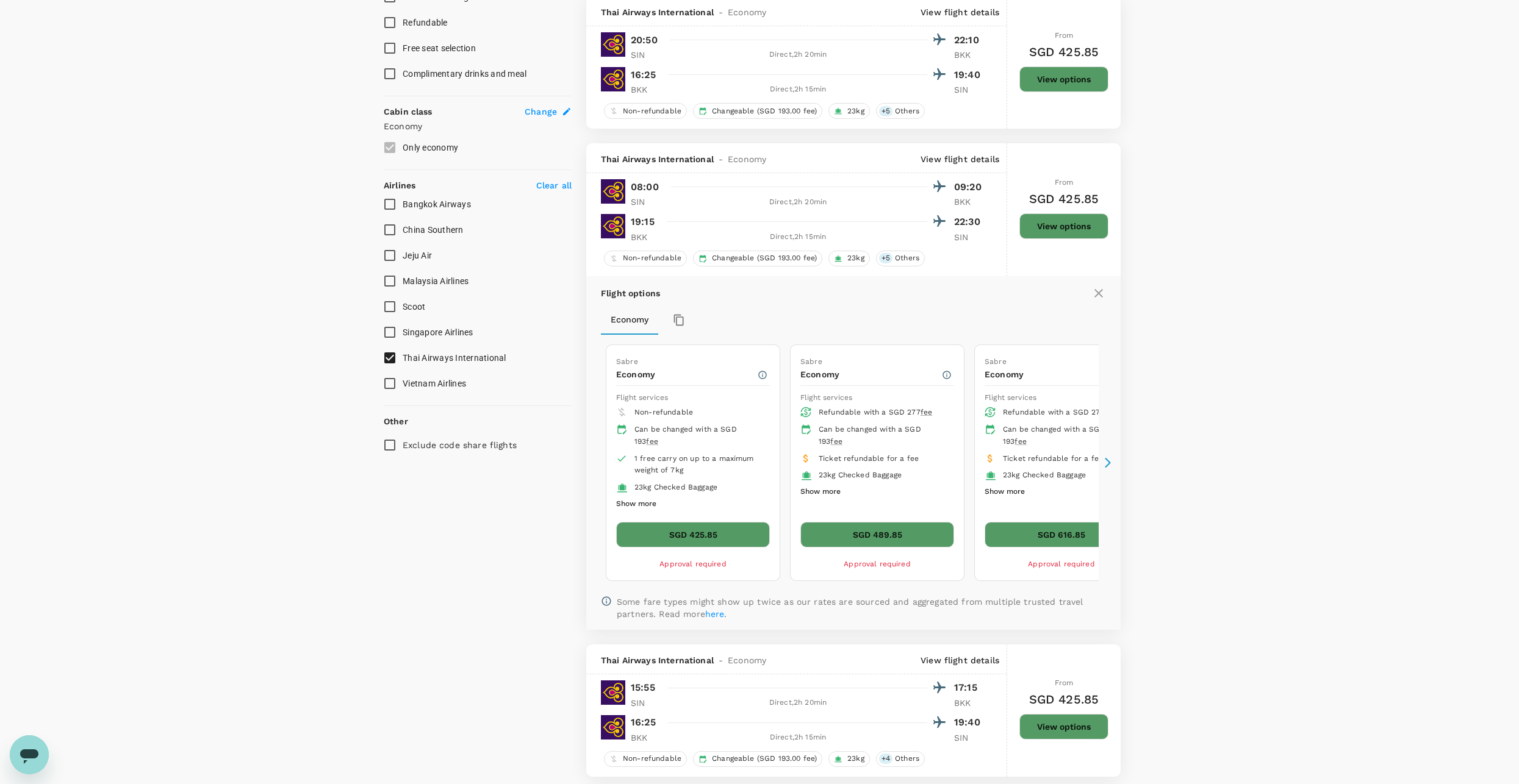
scroll to position [915, 0]
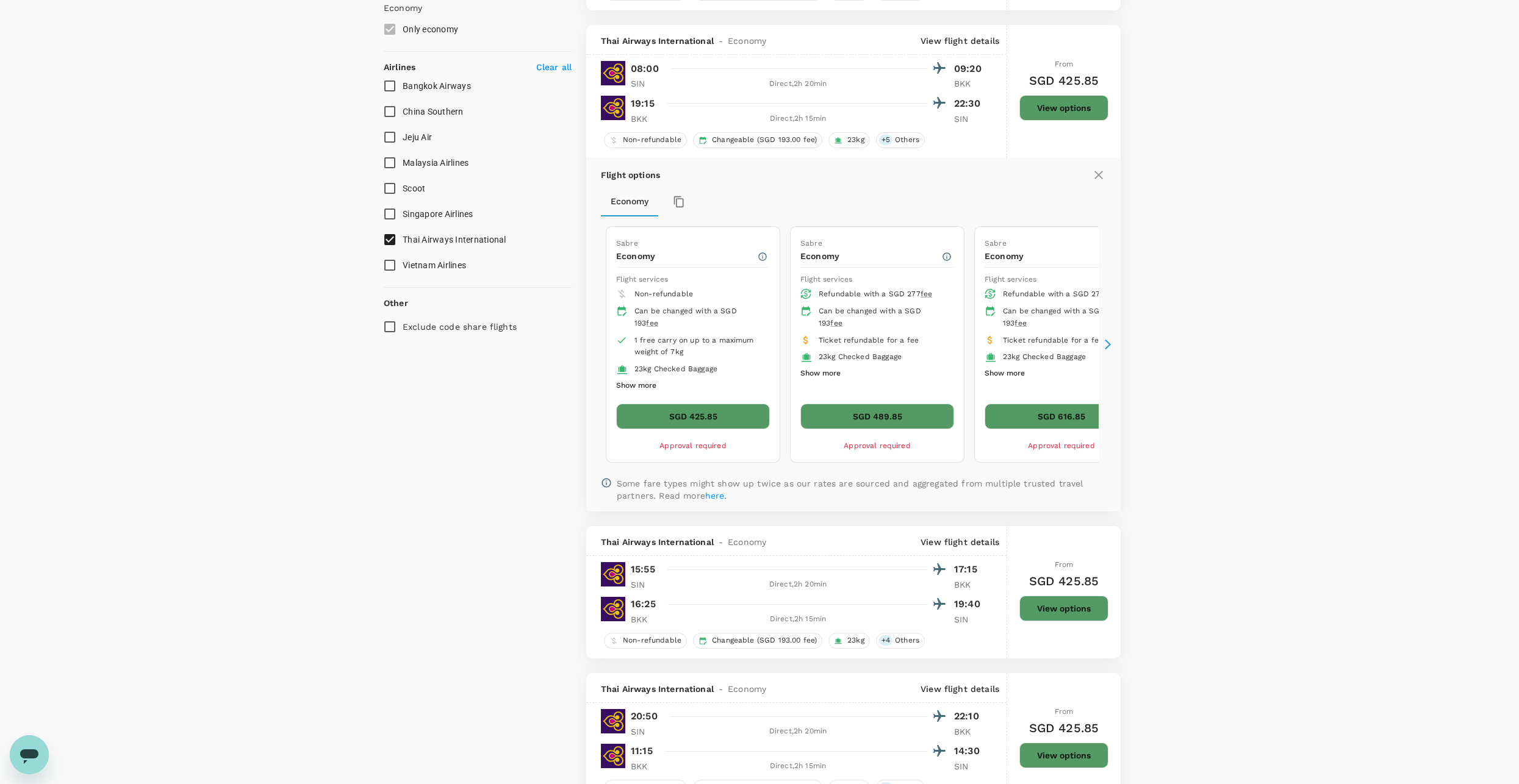
click at [419, 243] on span "Thai Airways International" at bounding box center [455, 240] width 103 height 15
click at [403, 243] on input "Thai Airways International" at bounding box center [390, 240] width 26 height 26
checkbox input "false"
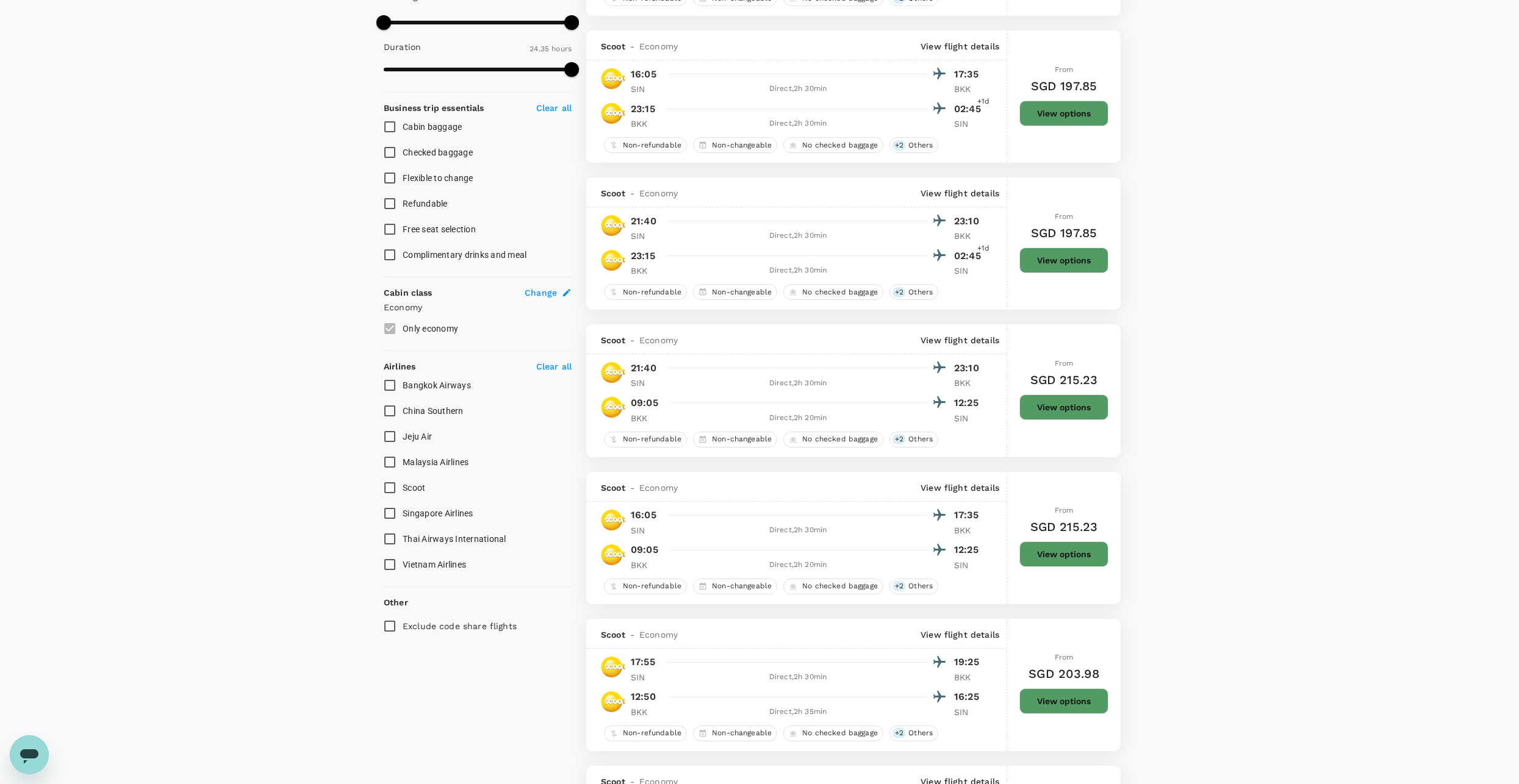
scroll to position [488, 0]
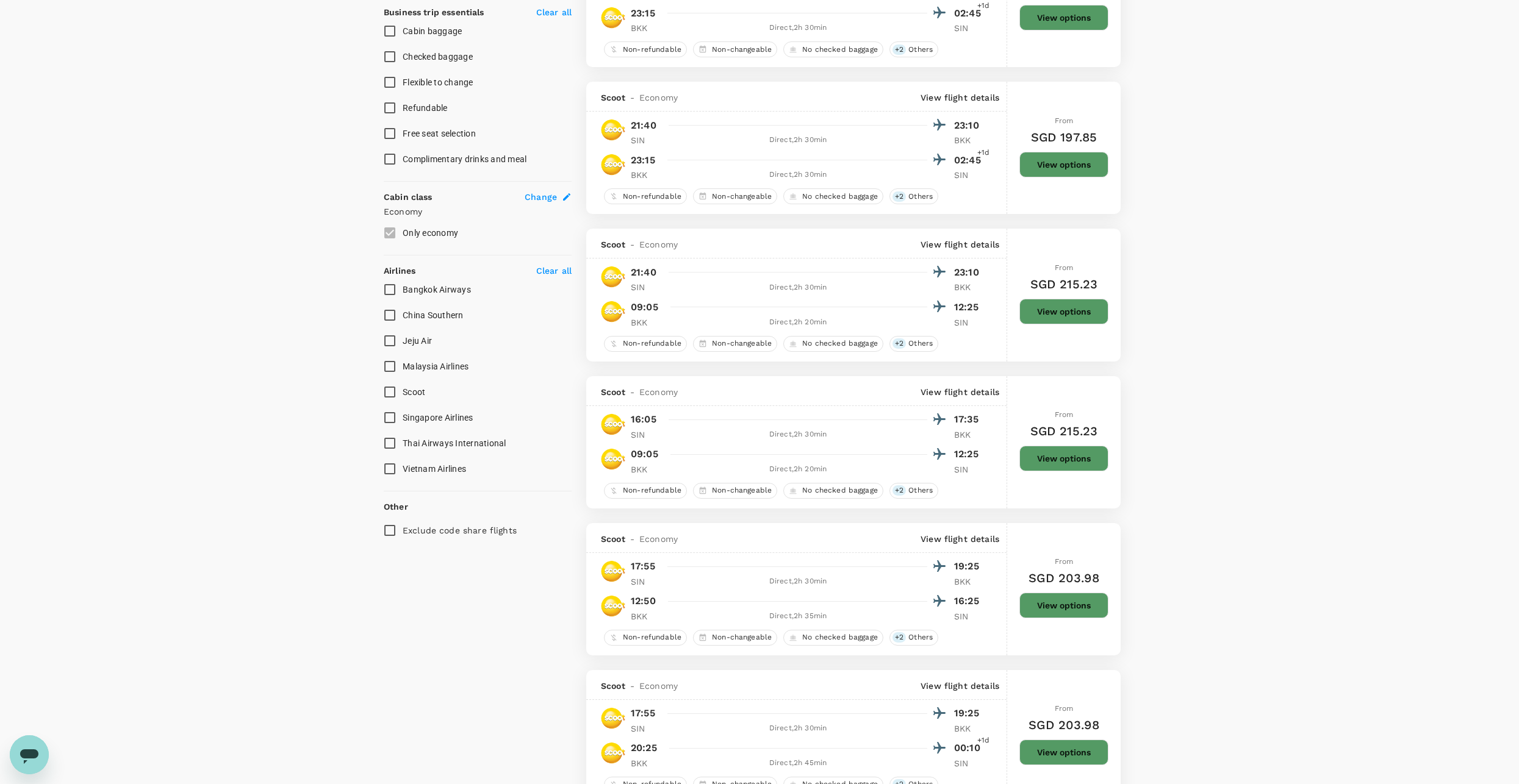
click at [425, 416] on span "Singapore Airlines" at bounding box center [438, 418] width 71 height 10
click at [403, 416] on input "Singapore Airlines" at bounding box center [390, 418] width 26 height 26
checkbox input "true"
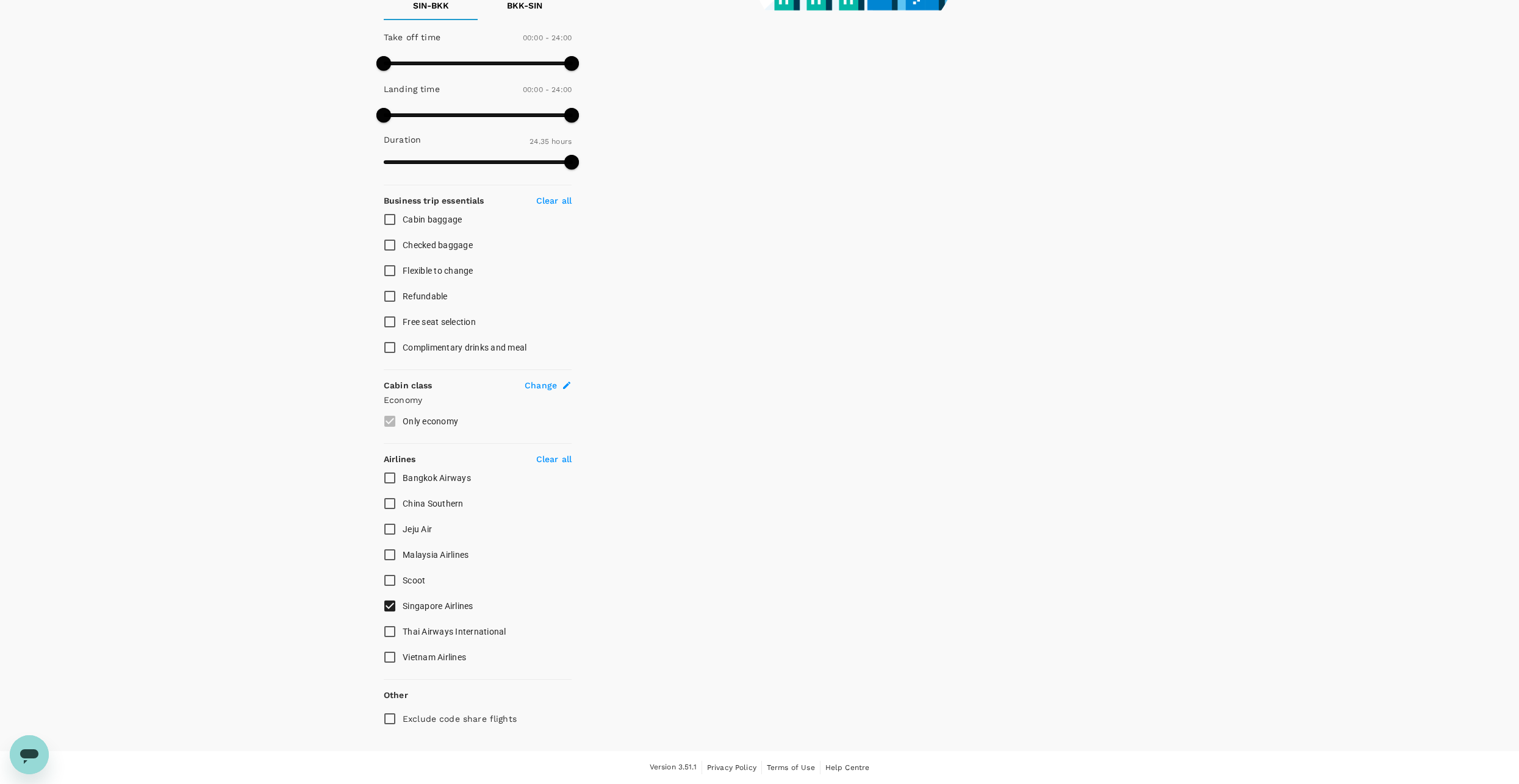
scroll to position [296, 0]
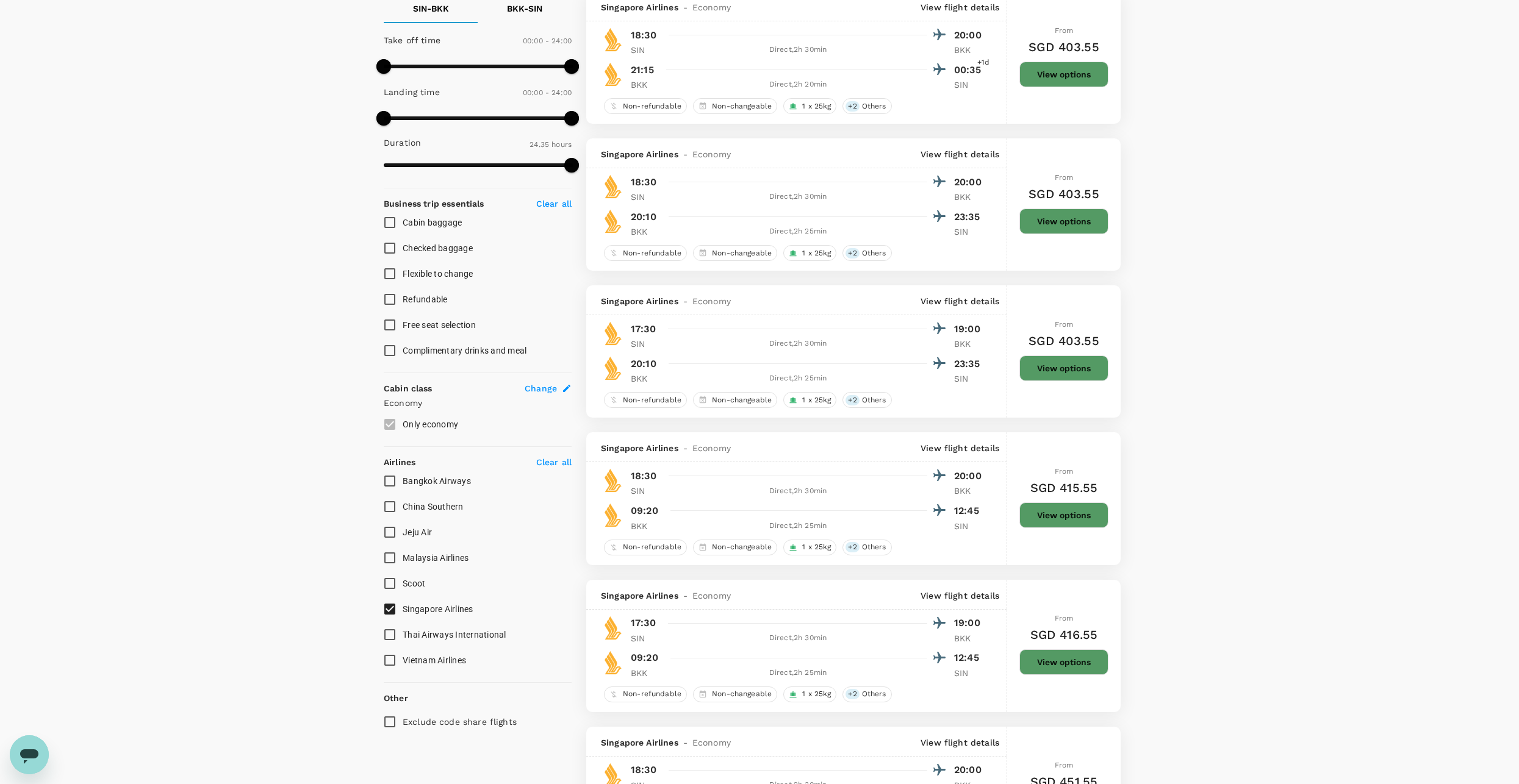
type input "SGD"
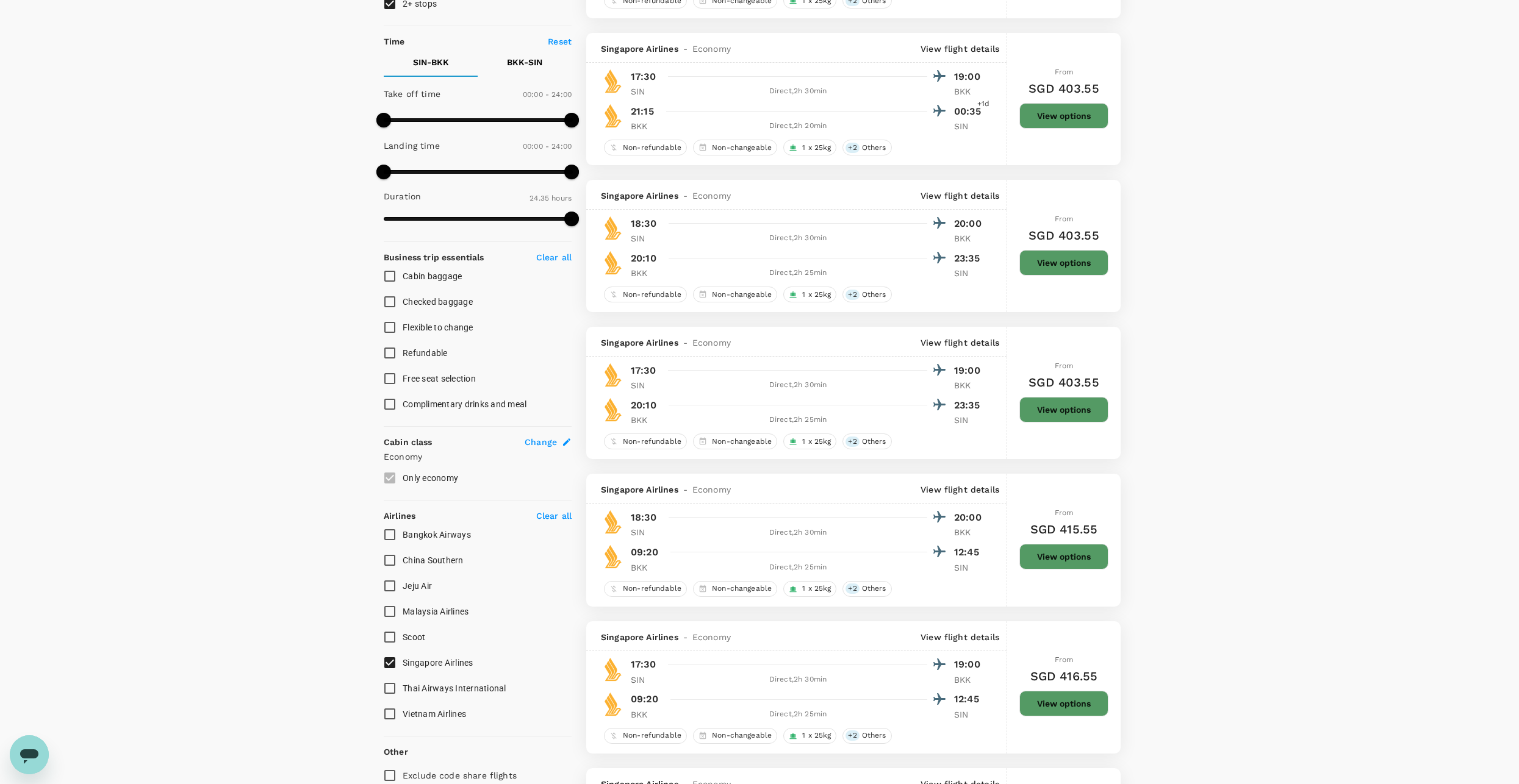
scroll to position [244, 0]
click at [401, 602] on input "Malaysia Airlines" at bounding box center [390, 610] width 26 height 26
checkbox input "true"
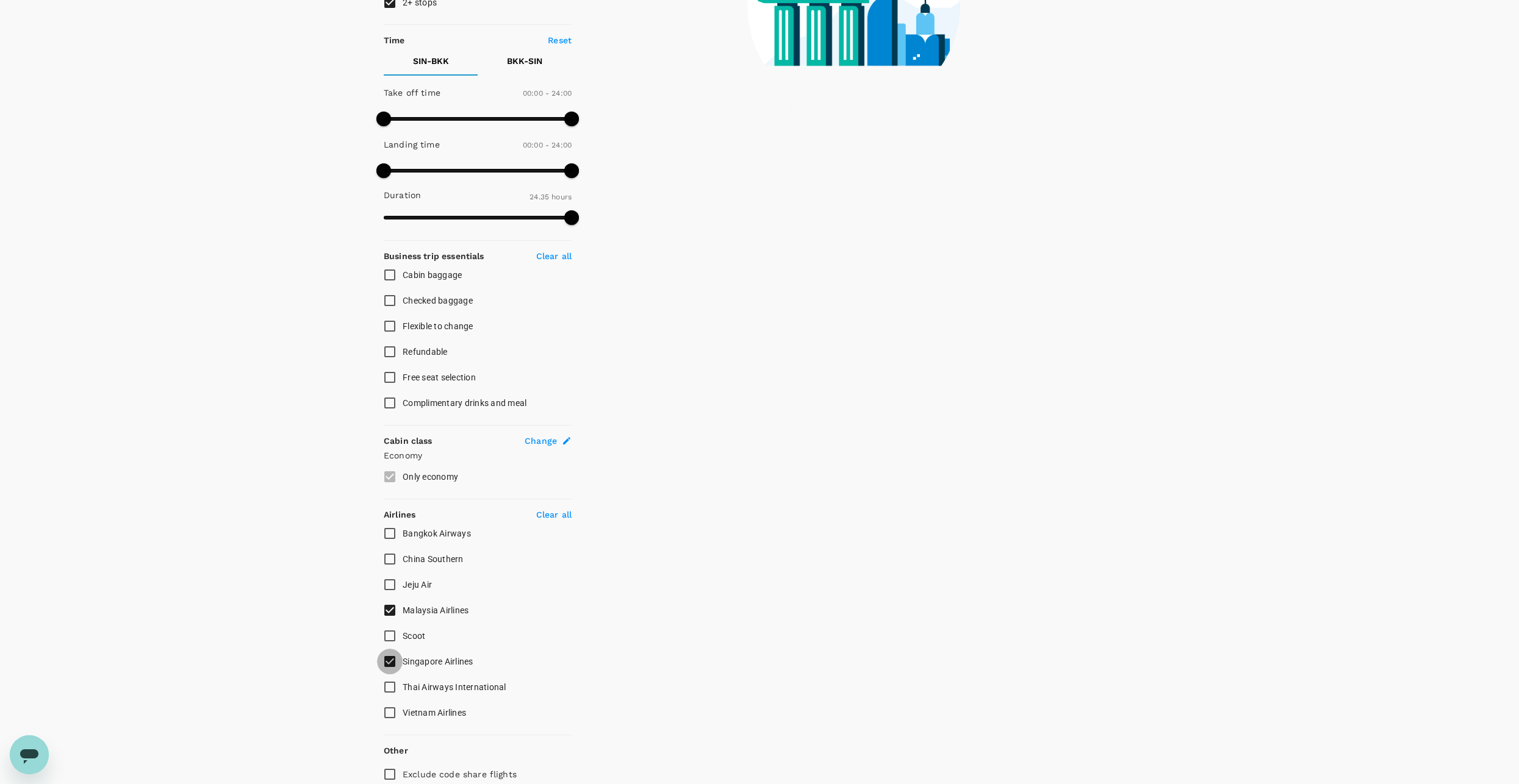
click at [396, 649] on input "Singapore Airlines" at bounding box center [390, 662] width 26 height 26
checkbox input "false"
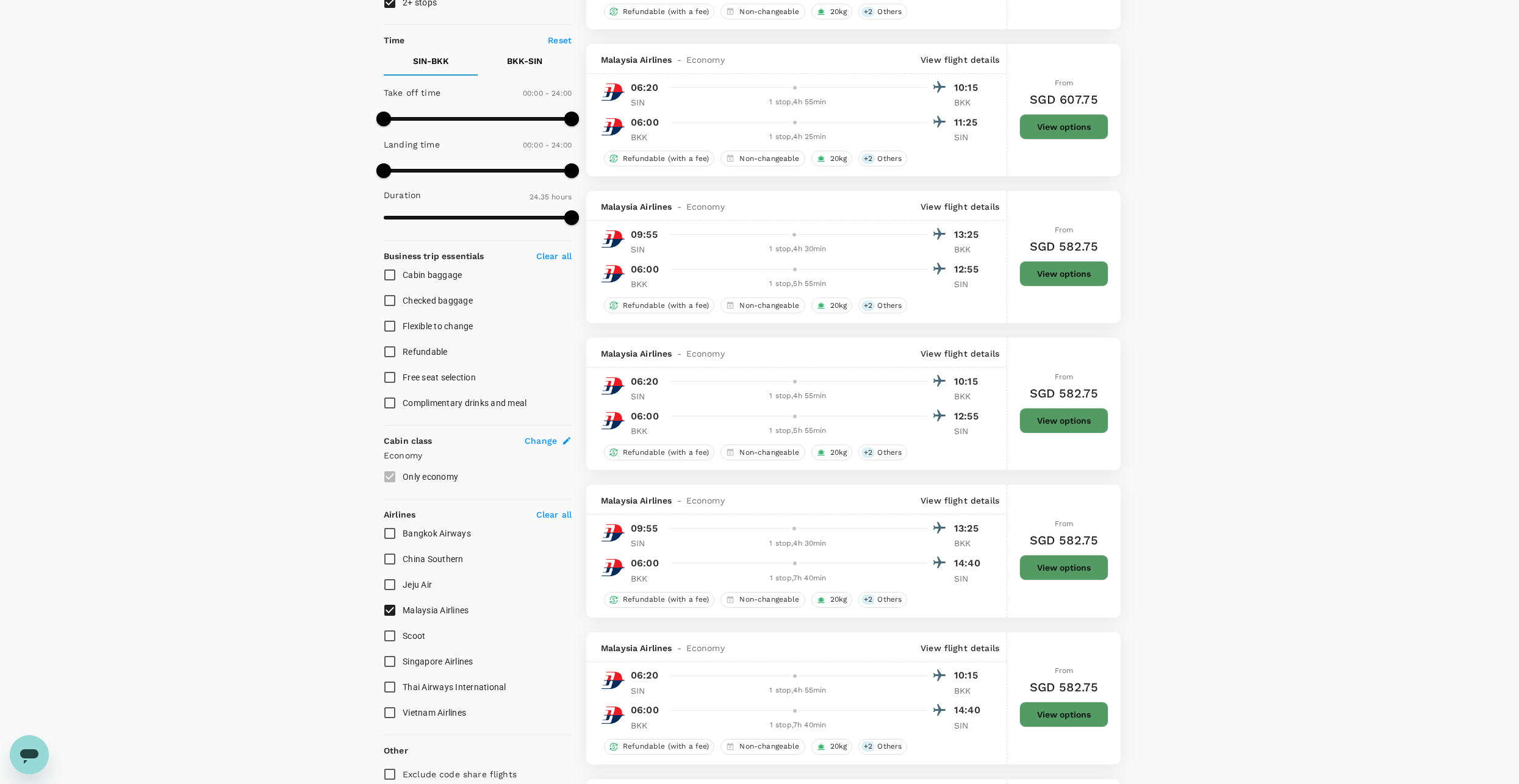
click at [399, 608] on input "Malaysia Airlines" at bounding box center [390, 610] width 26 height 26
checkbox input "false"
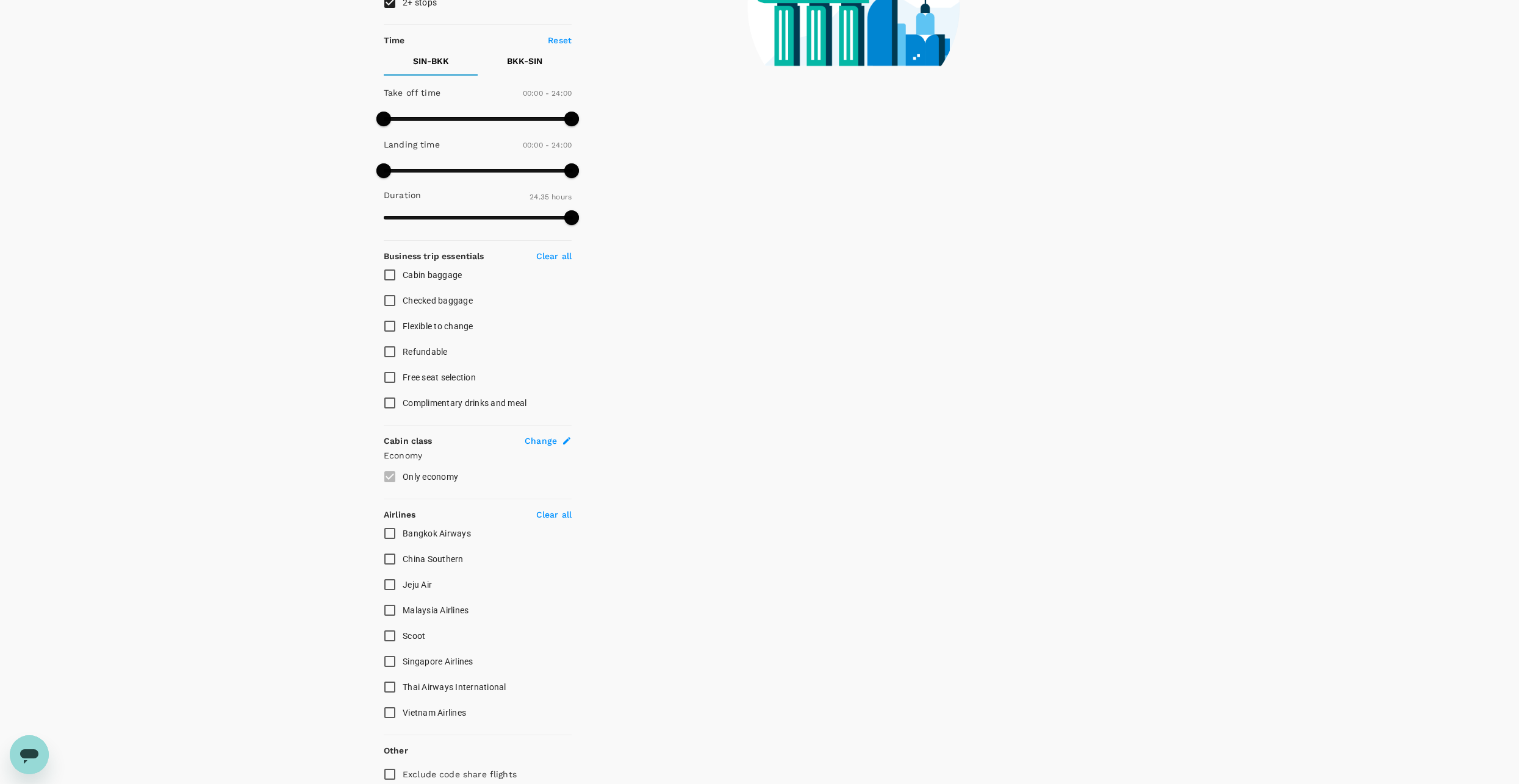
click at [399, 563] on input "China Southern" at bounding box center [390, 559] width 26 height 26
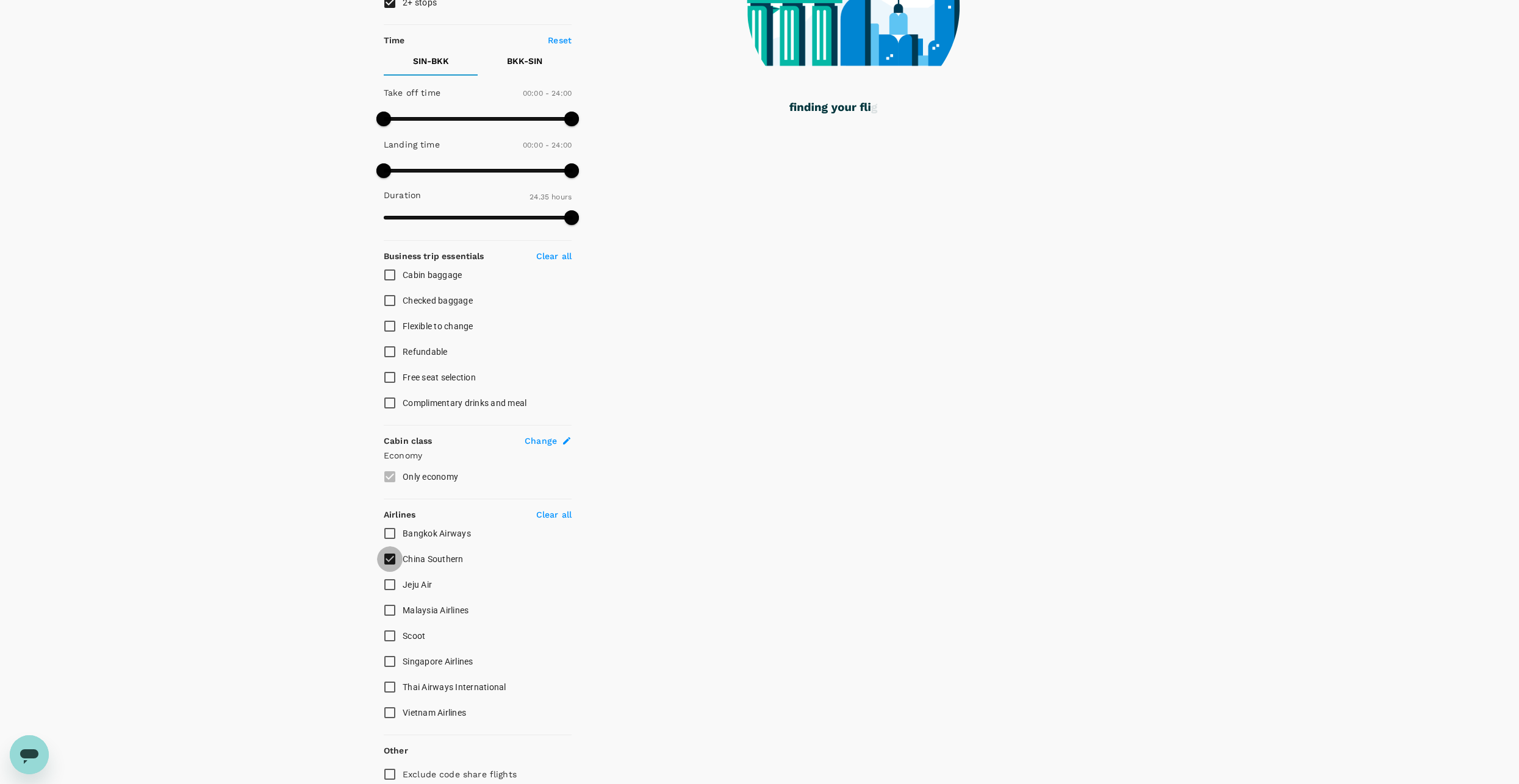
click at [399, 563] on input "China Southern" at bounding box center [390, 559] width 26 height 26
checkbox input "false"
click at [402, 536] on input "Bangkok Airways" at bounding box center [390, 534] width 26 height 26
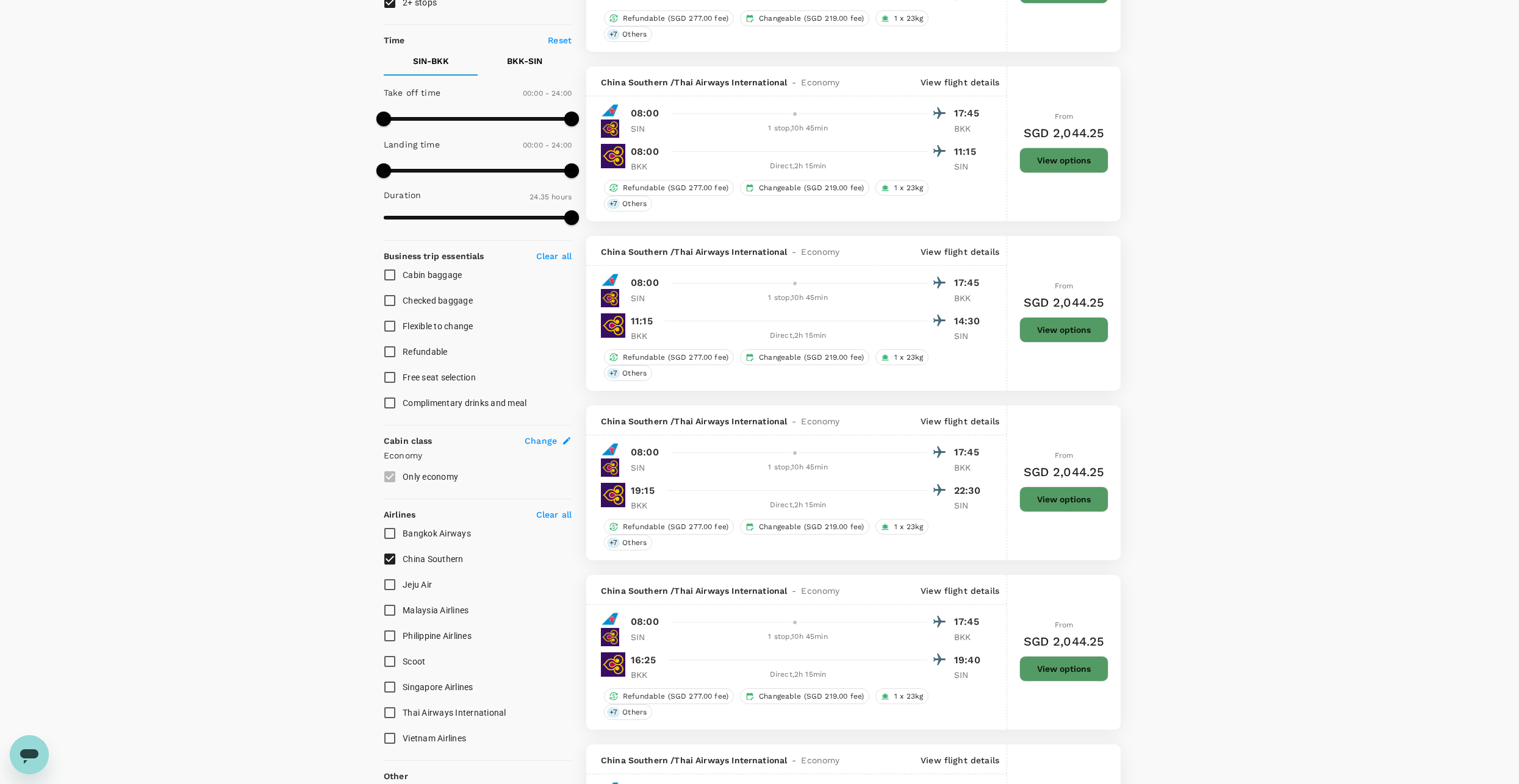
checkbox input "false"
checkbox input "true"
type input "SGD"
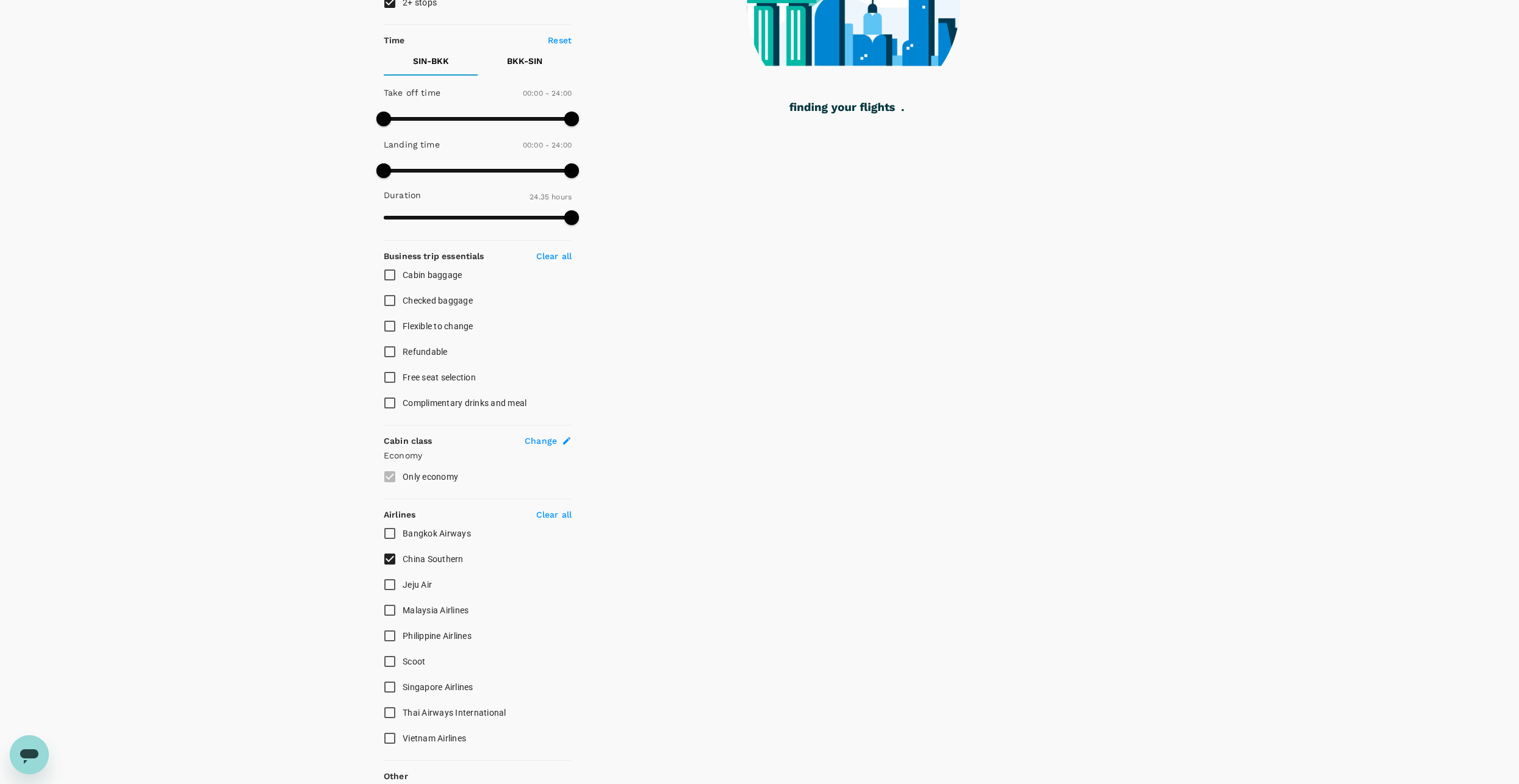
checkbox input "true"
checkbox input "false"
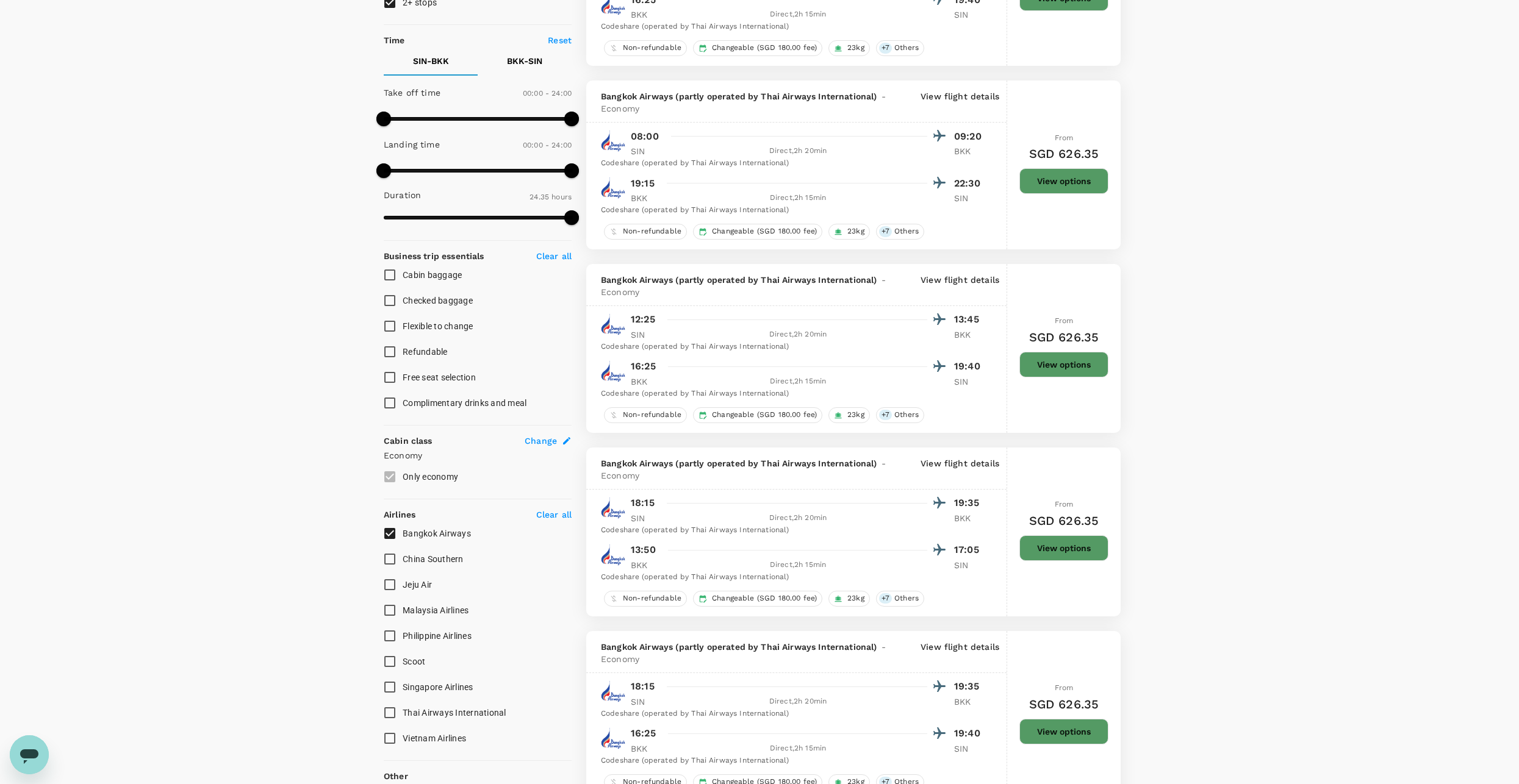
click at [407, 684] on span "Singapore Airlines" at bounding box center [438, 687] width 71 height 10
click at [403, 684] on input "Singapore Airlines" at bounding box center [390, 687] width 26 height 26
checkbox input "true"
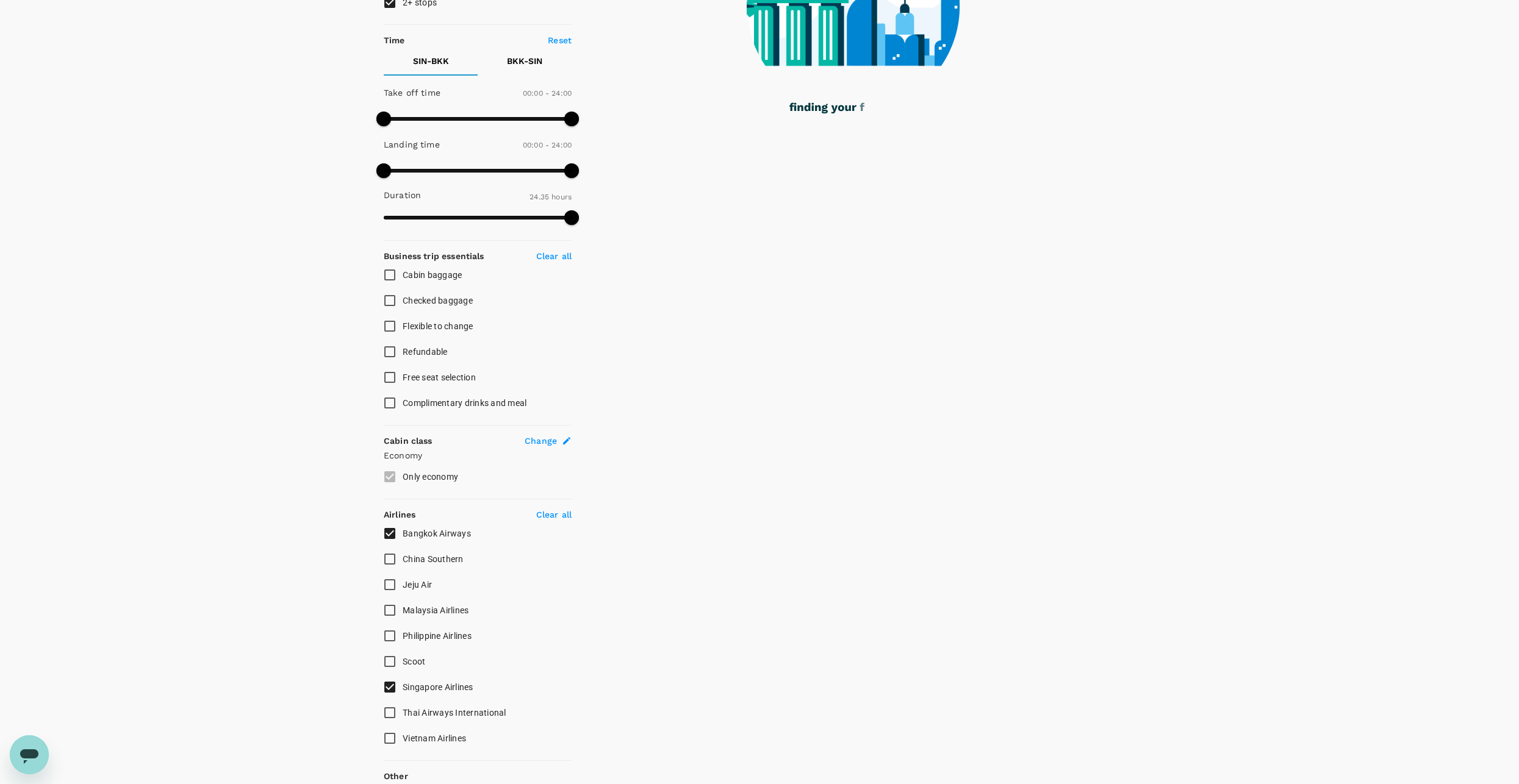
click at [409, 533] on span "Bangkok Airways" at bounding box center [437, 534] width 68 height 10
click at [403, 533] on input "Bangkok Airways" at bounding box center [390, 534] width 26 height 26
checkbox input "false"
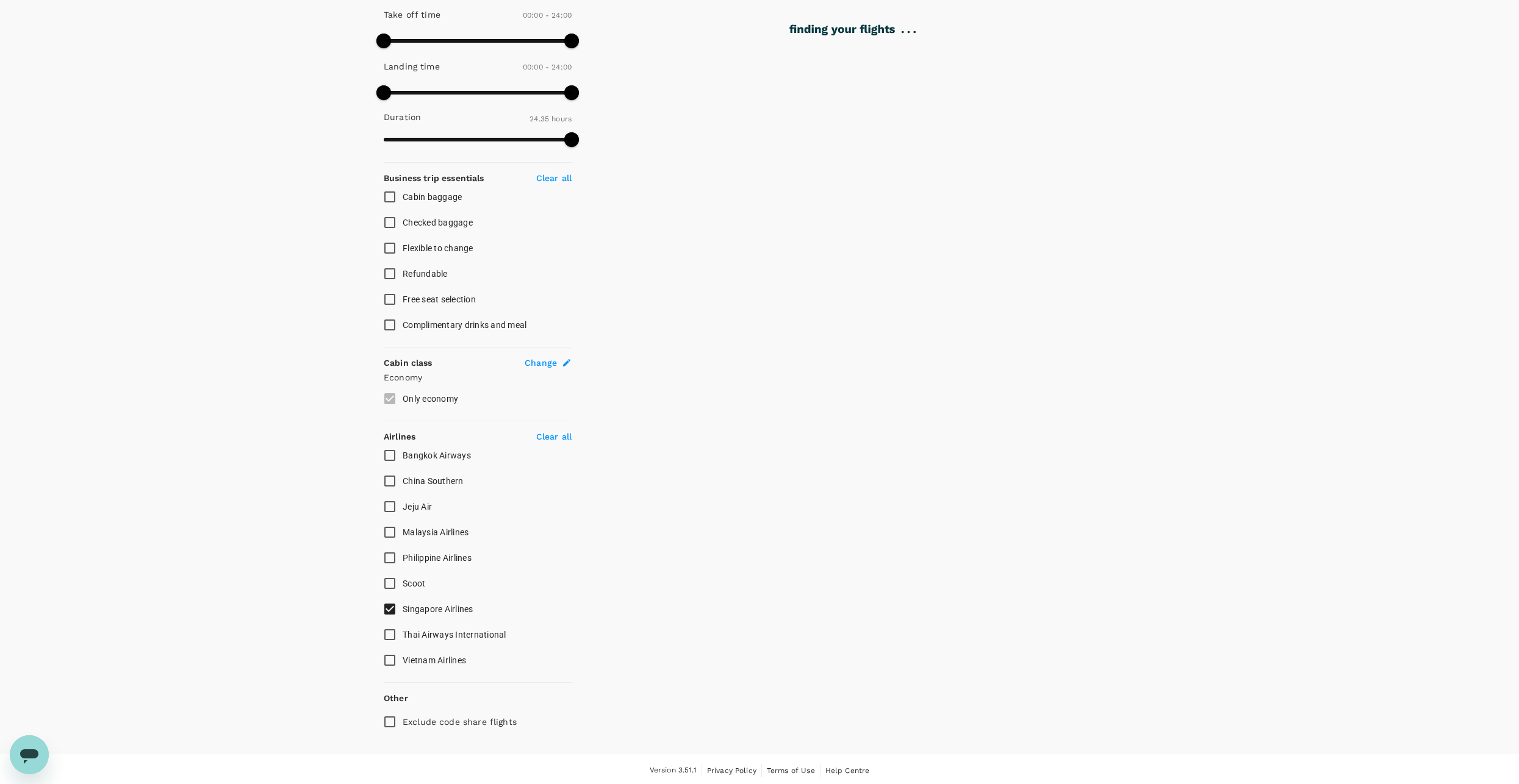
scroll to position [0, 0]
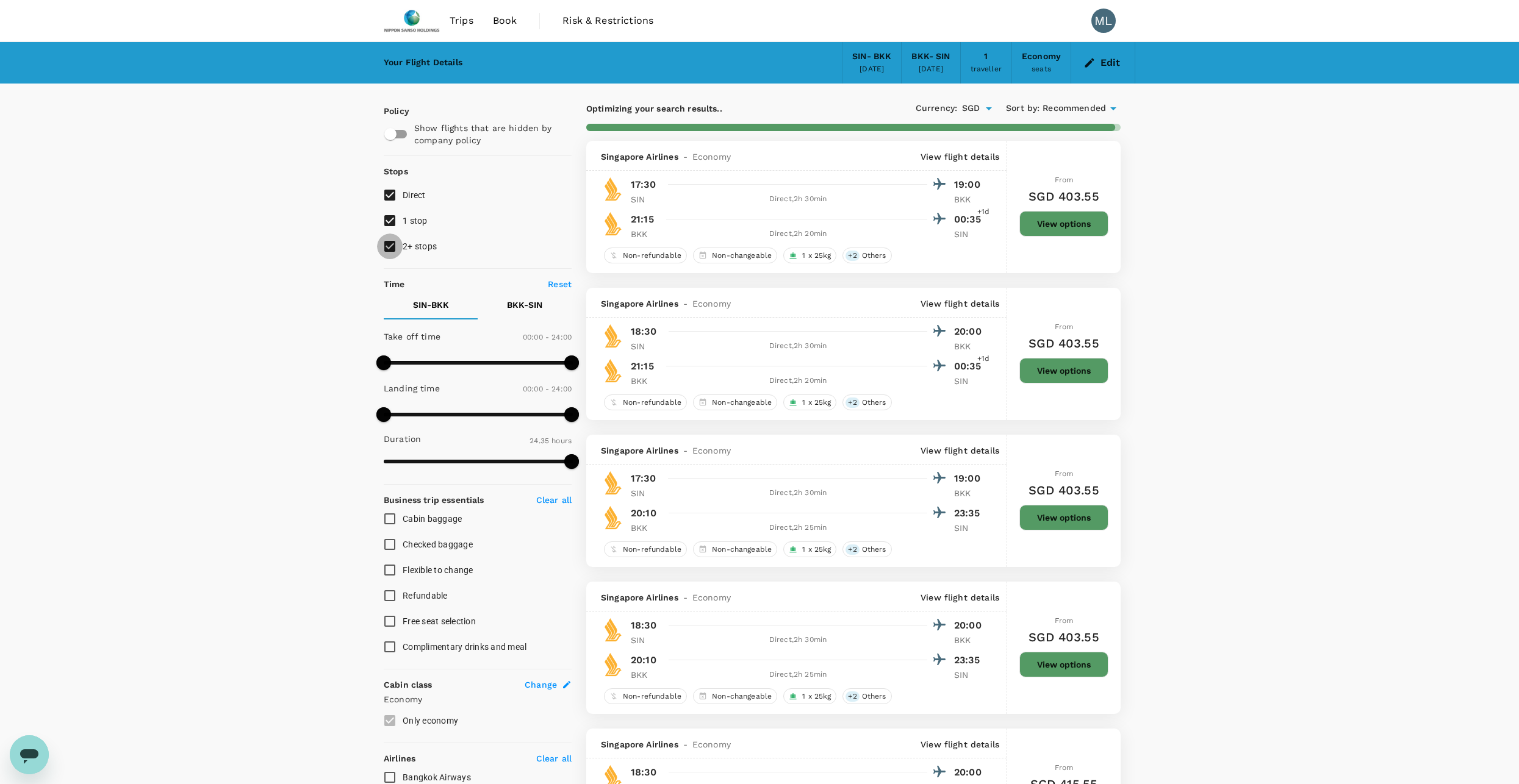
click at [395, 241] on input "2+ stops" at bounding box center [390, 246] width 26 height 26
checkbox input "false"
click at [392, 219] on input "1 stop" at bounding box center [390, 221] width 26 height 26
checkbox input "false"
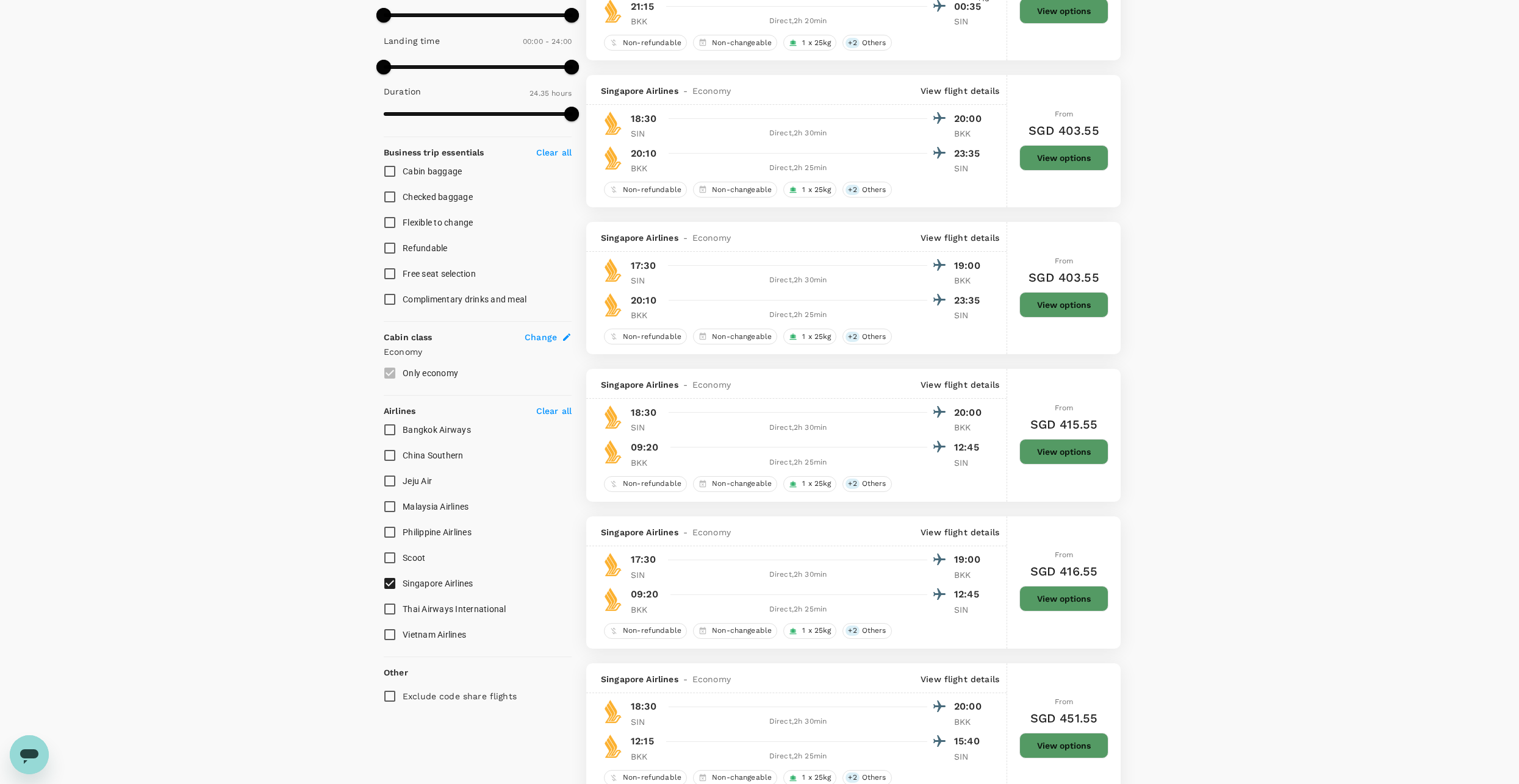
scroll to position [366, 0]
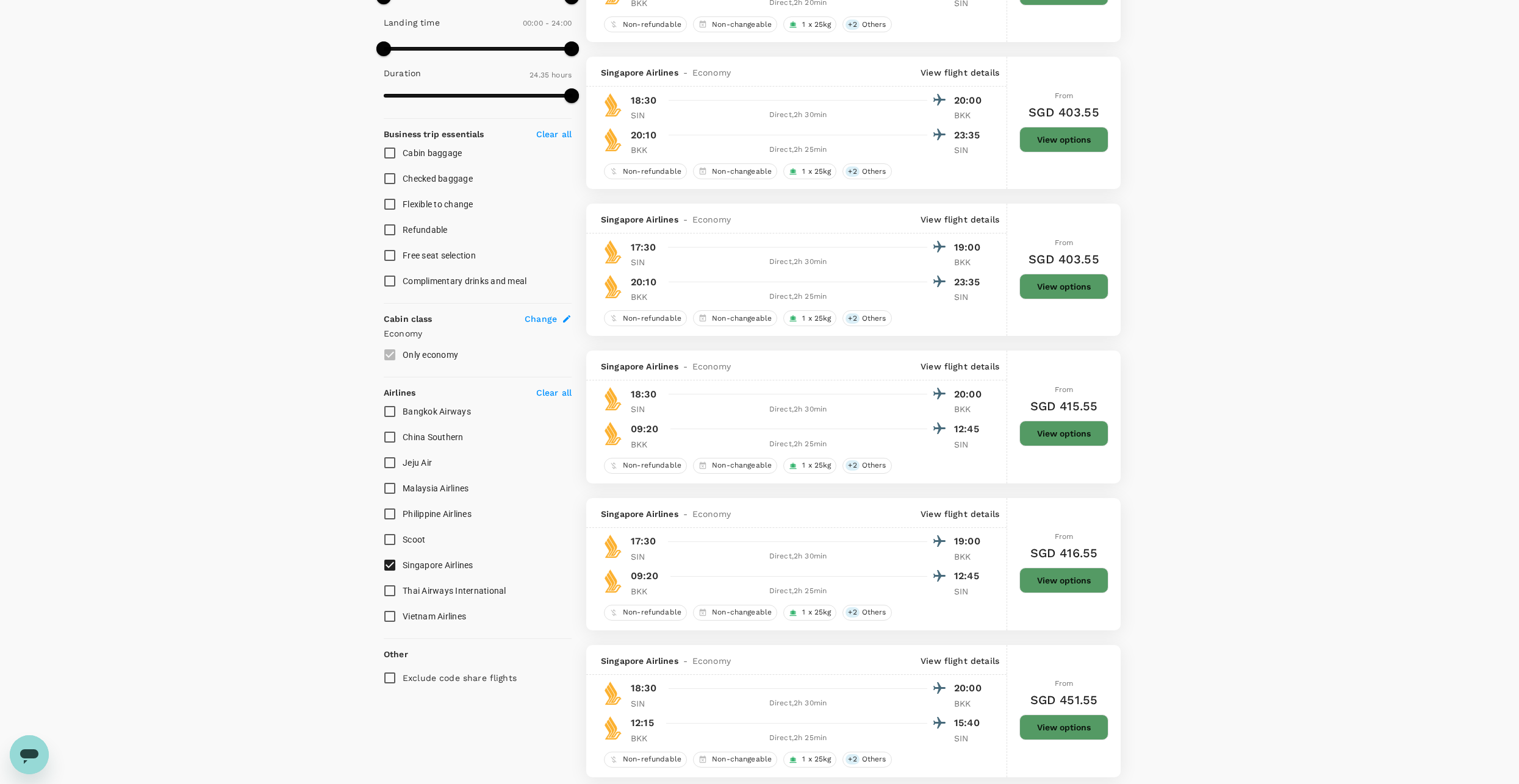
click at [418, 568] on span "Singapore Airlines" at bounding box center [438, 565] width 71 height 10
click at [403, 568] on input "Singapore Airlines" at bounding box center [390, 565] width 26 height 26
checkbox input "false"
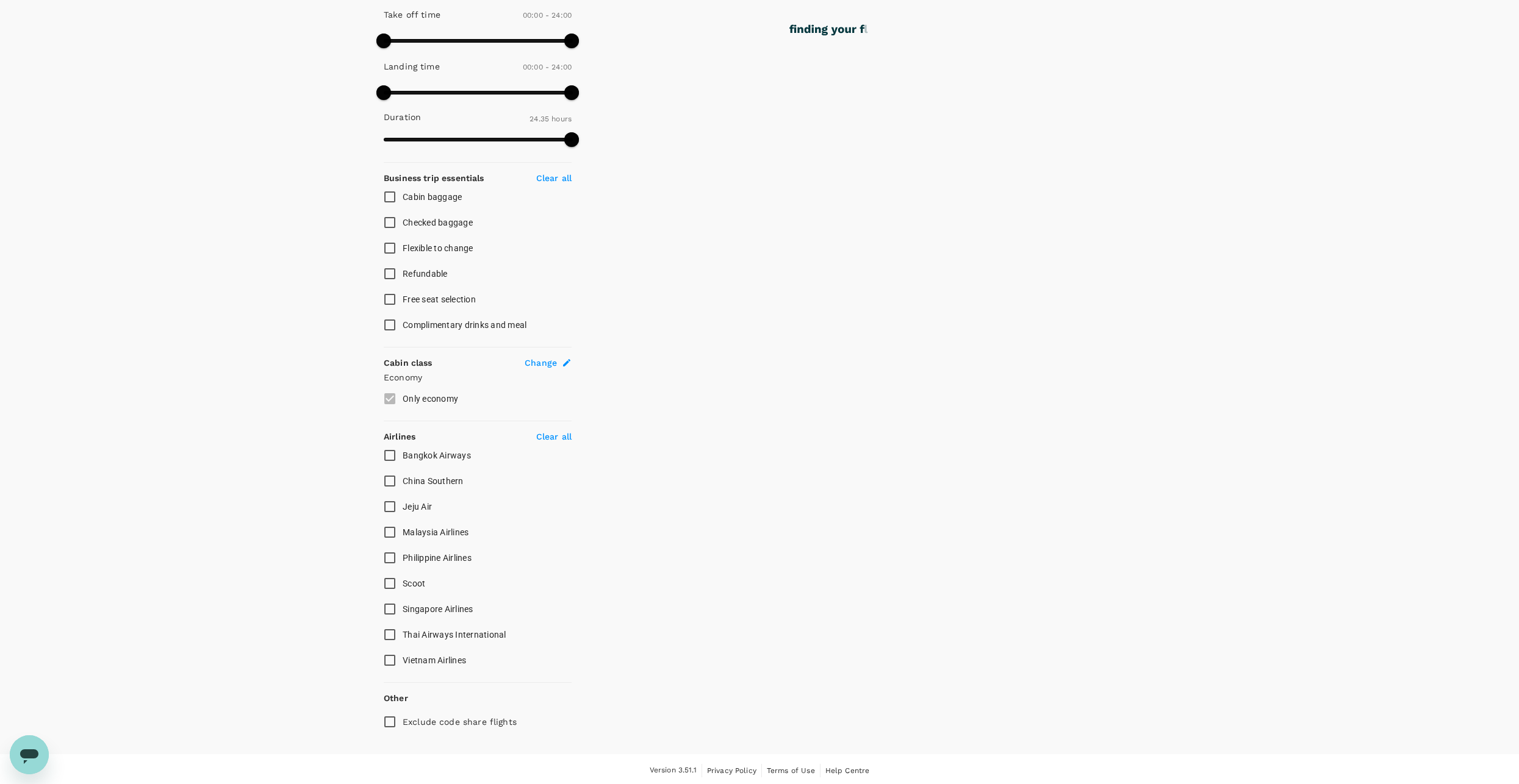
click at [407, 633] on span "Thai Airways International" at bounding box center [455, 635] width 103 height 10
click at [403, 633] on input "Thai Airways International" at bounding box center [390, 635] width 26 height 26
checkbox input "true"
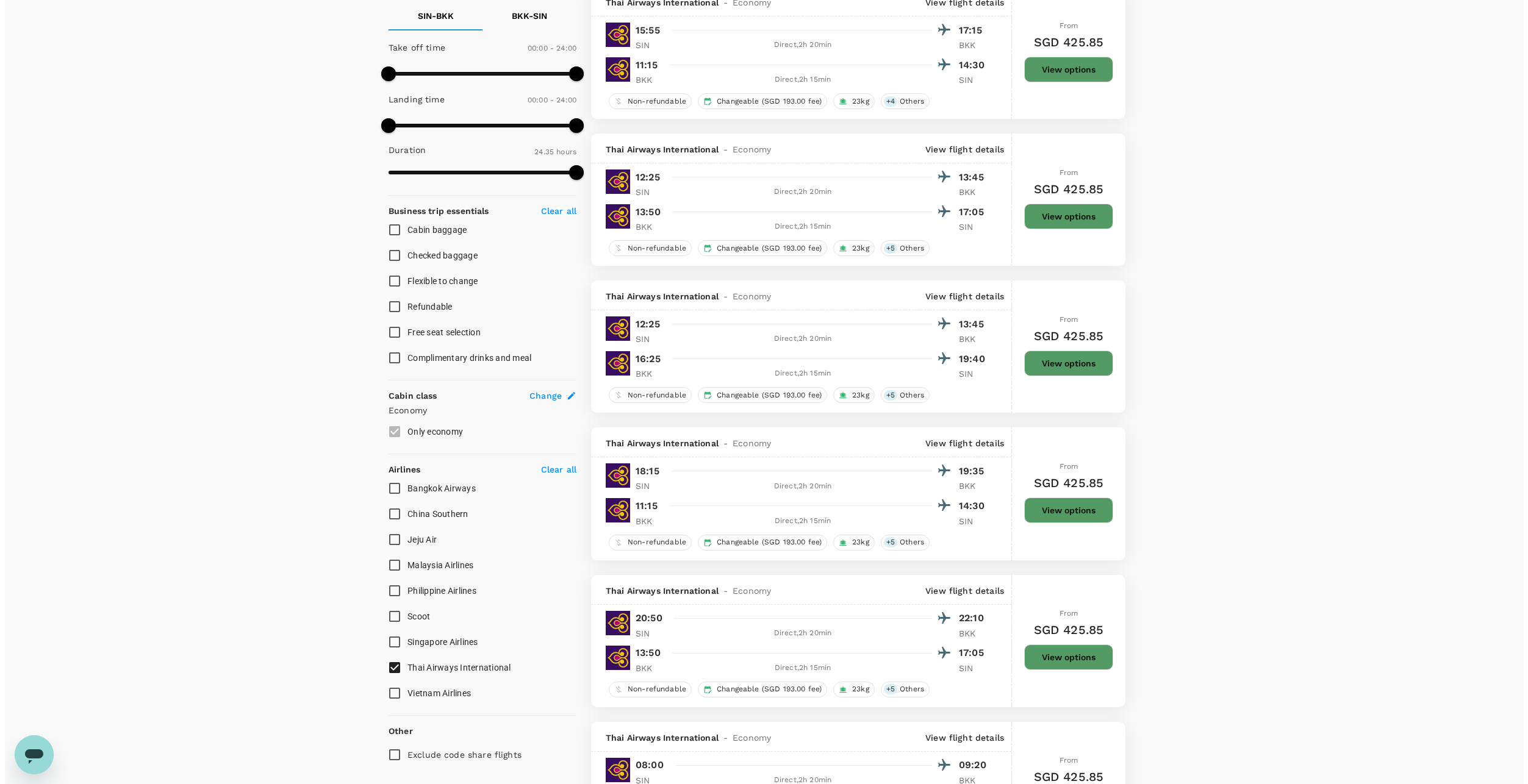
scroll to position [366, 0]
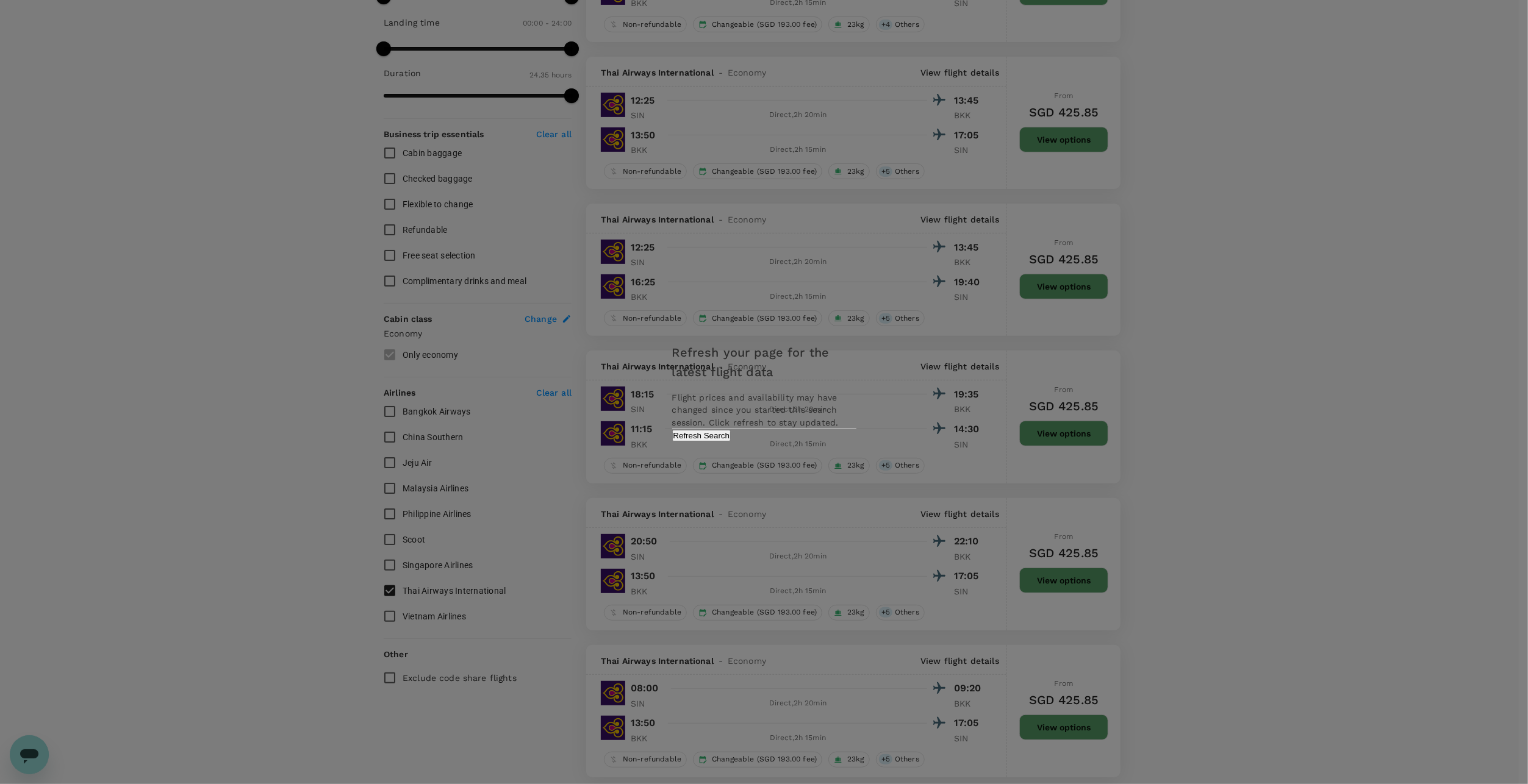
click at [802, 440] on div "Refresh your page for the latest flight data Flight prices and availability may…" at bounding box center [764, 392] width 214 height 123
click at [731, 442] on button "Refresh Search" at bounding box center [701, 435] width 59 height 12
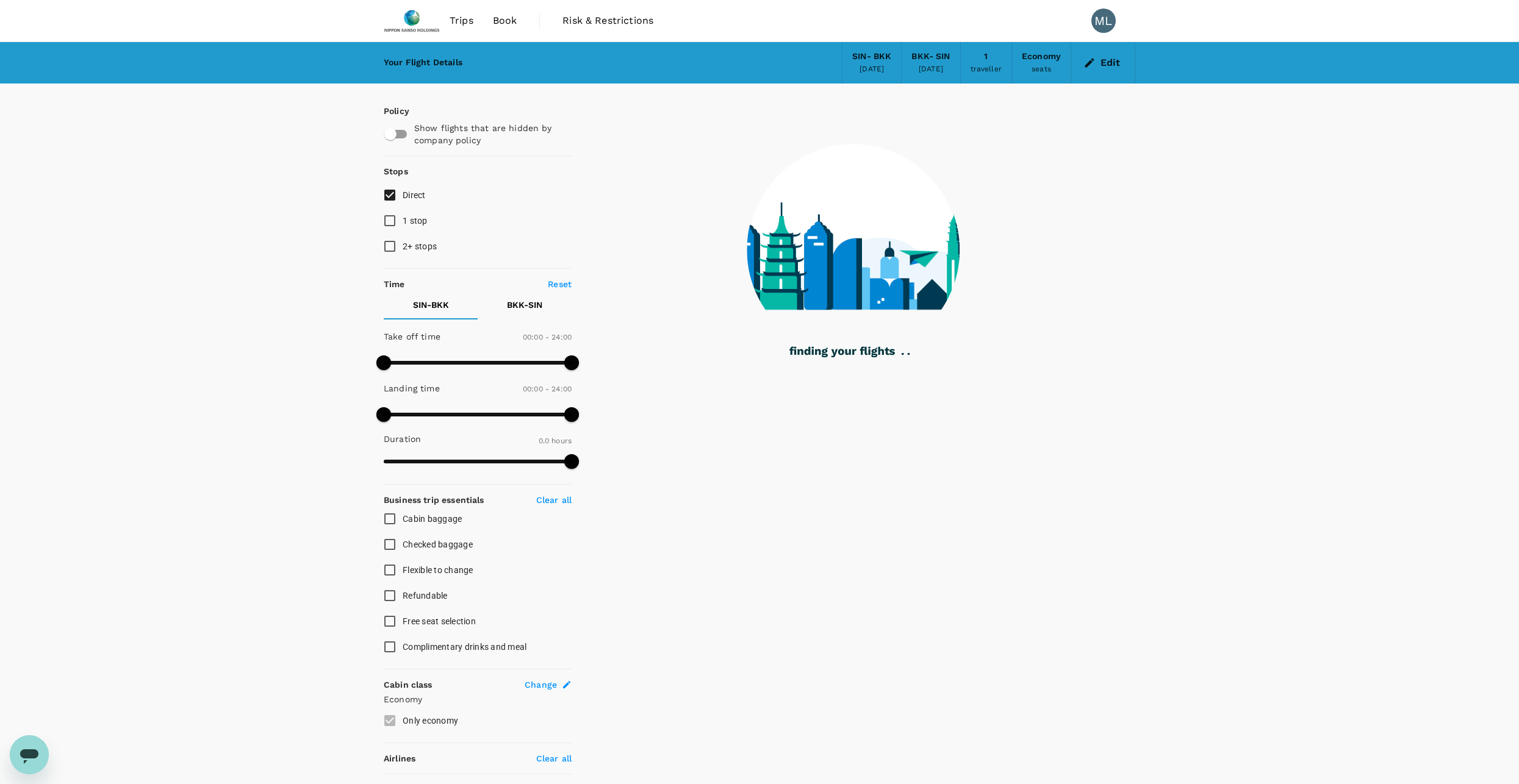
click at [865, 60] on div "SIN - BKK" at bounding box center [871, 57] width 39 height 14
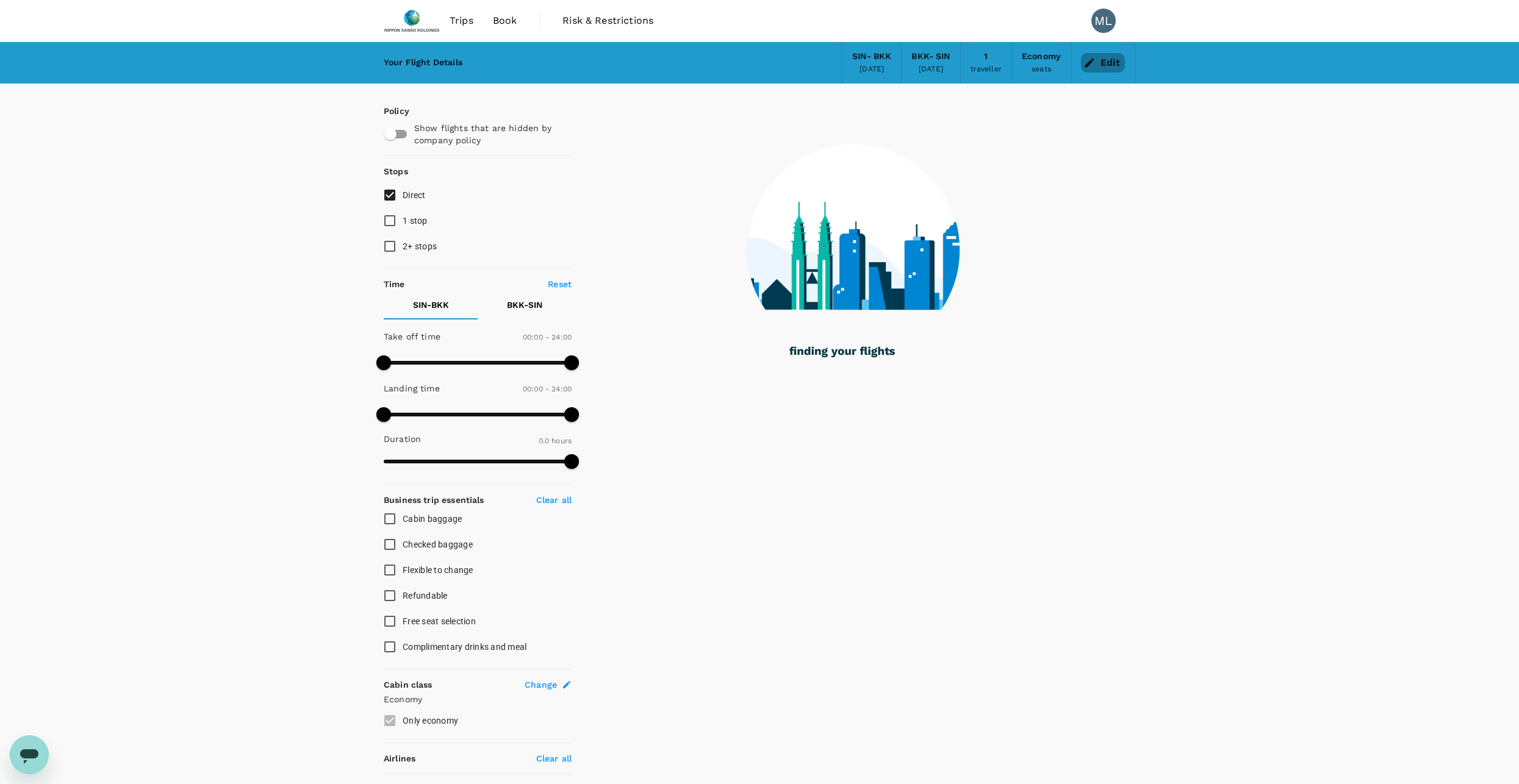
click at [1097, 57] on button "Edit" at bounding box center [1103, 63] width 44 height 20
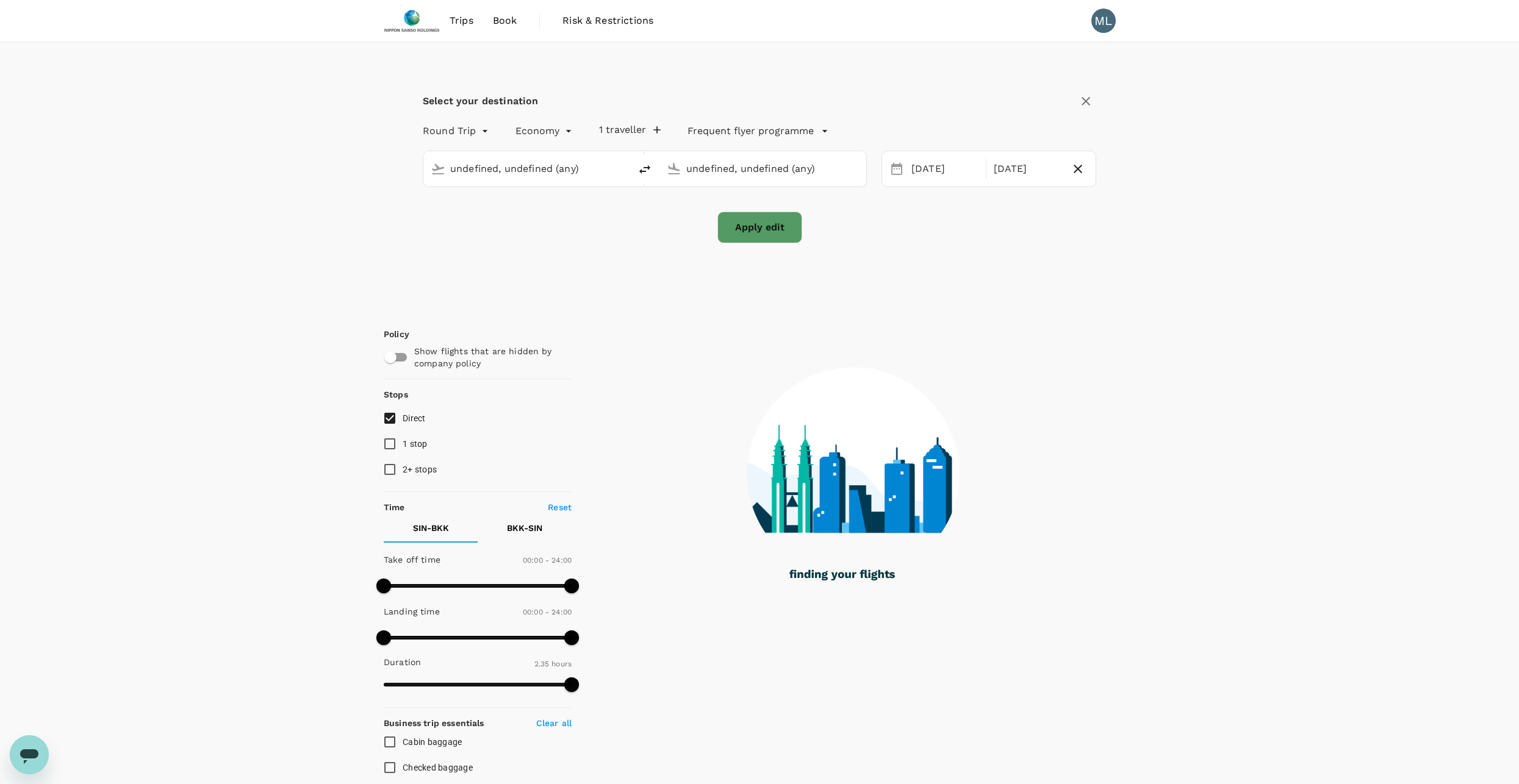
type input "155"
type input "Singapore Changi (SIN)"
type input "Suvarnabhumi Intl (BKK)"
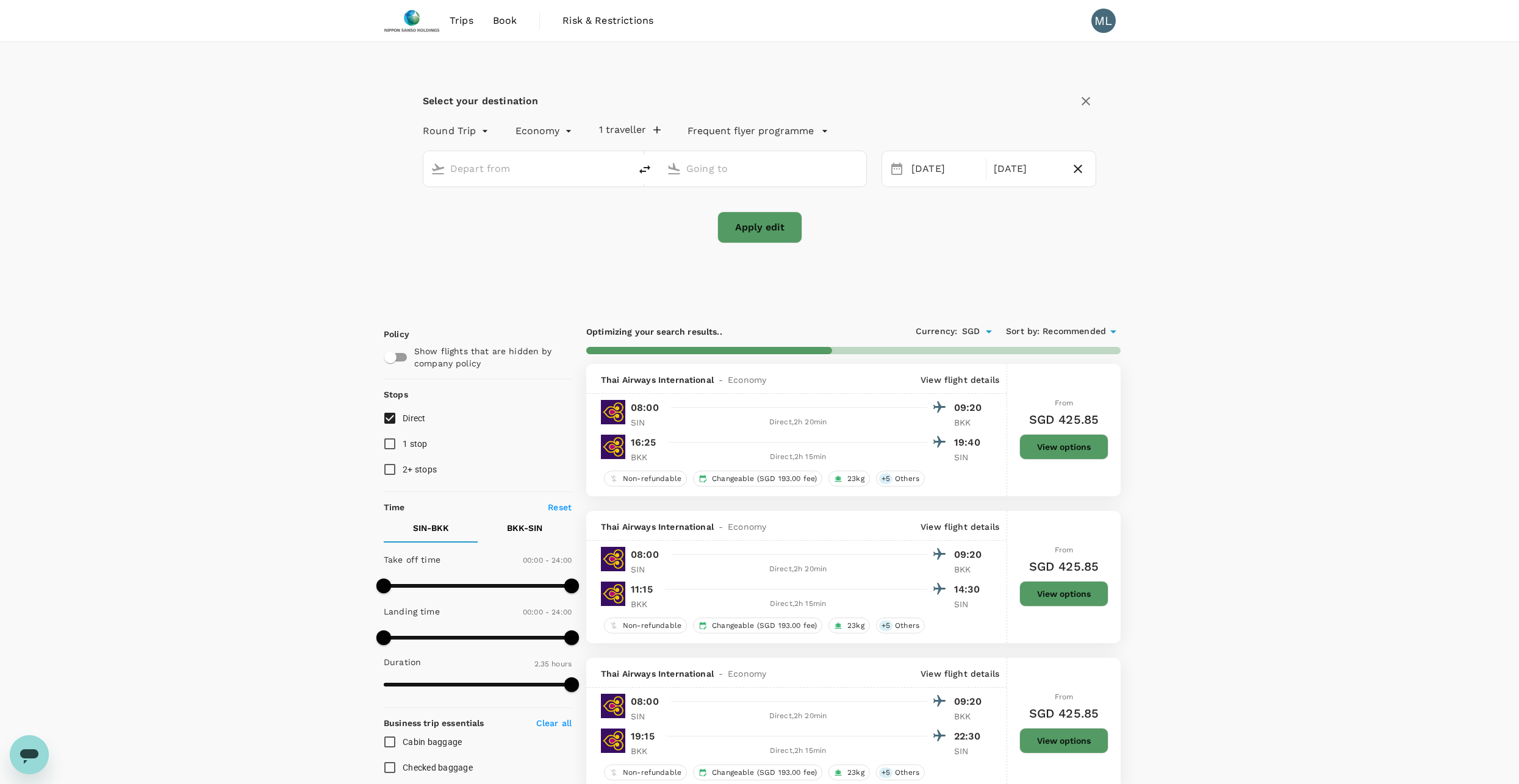
type input "Singapore Changi (SIN)"
type input "Suvarnabhumi Intl (BKK)"
type input "850"
checkbox input "false"
type input "1475"
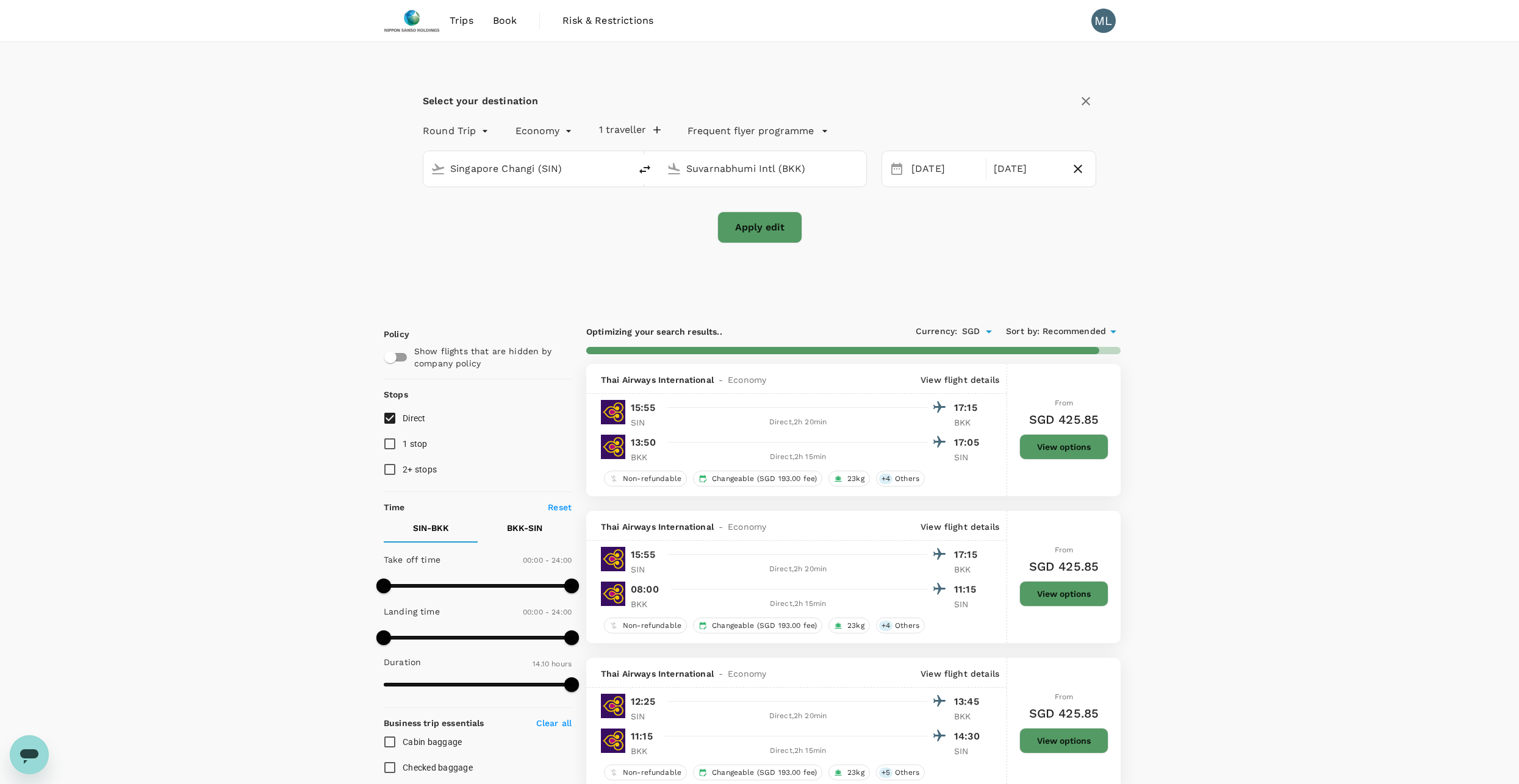
checkbox input "false"
